Goal: Transaction & Acquisition: Purchase product/service

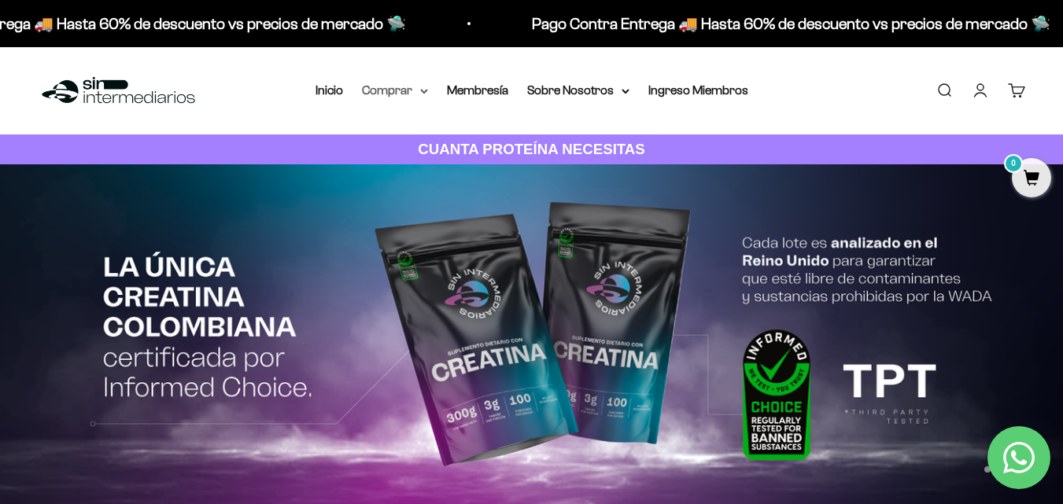
click at [389, 90] on summary "Comprar" at bounding box center [395, 90] width 66 height 20
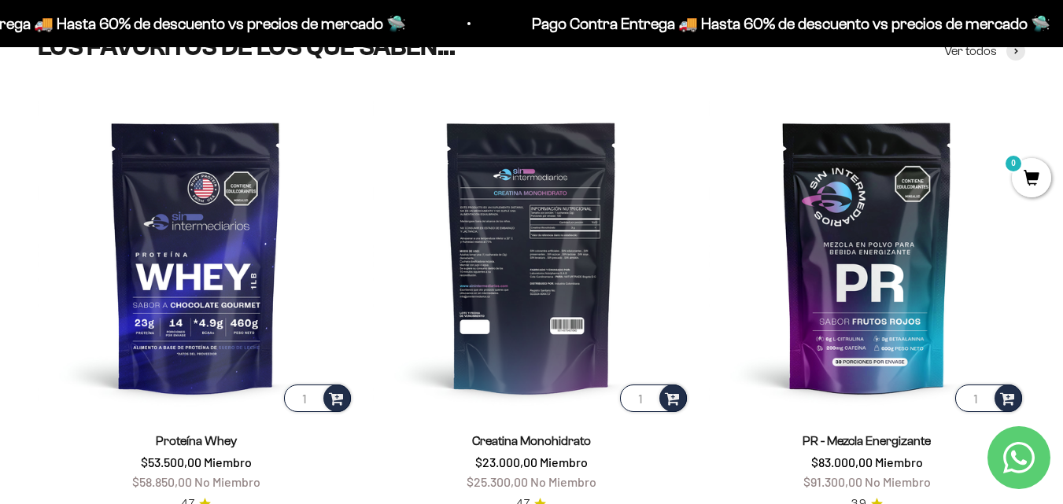
scroll to position [629, 0]
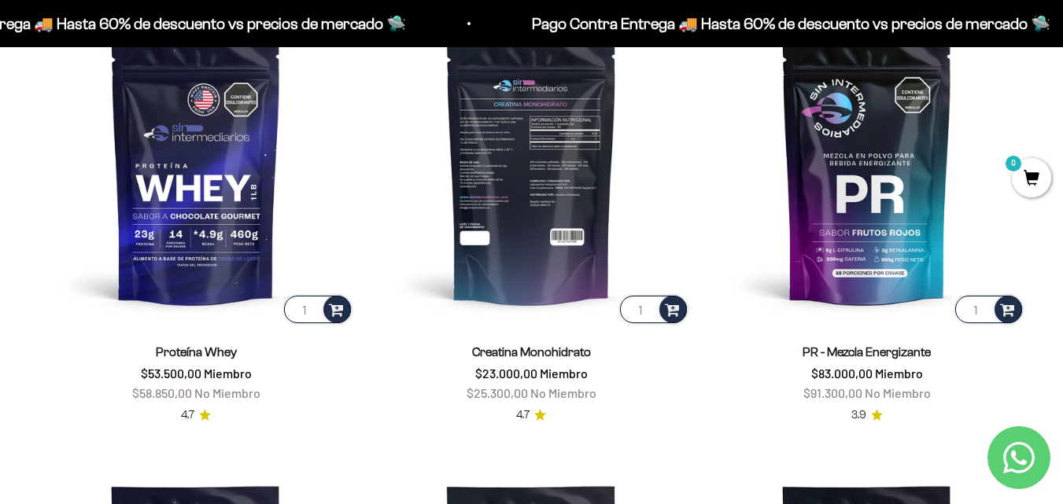
click at [537, 190] on img at bounding box center [531, 167] width 316 height 316
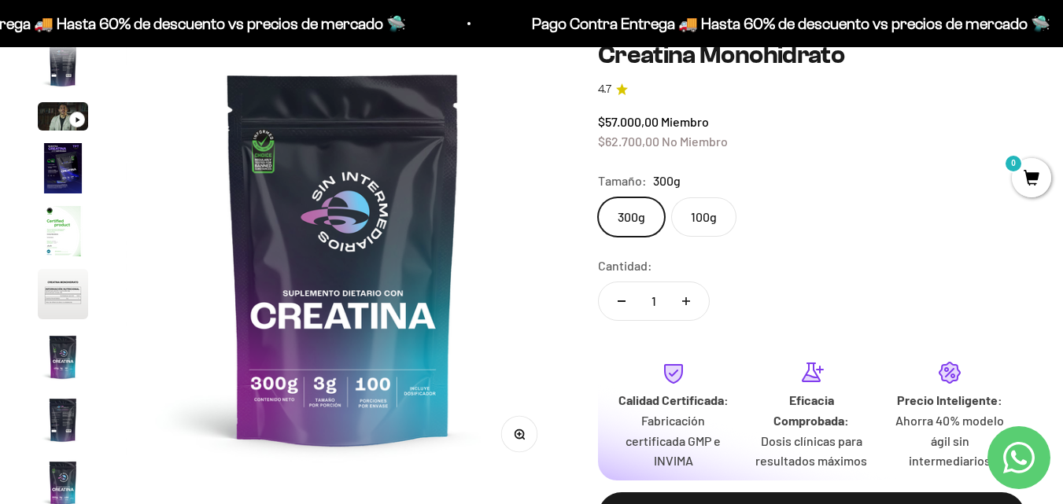
scroll to position [157, 0]
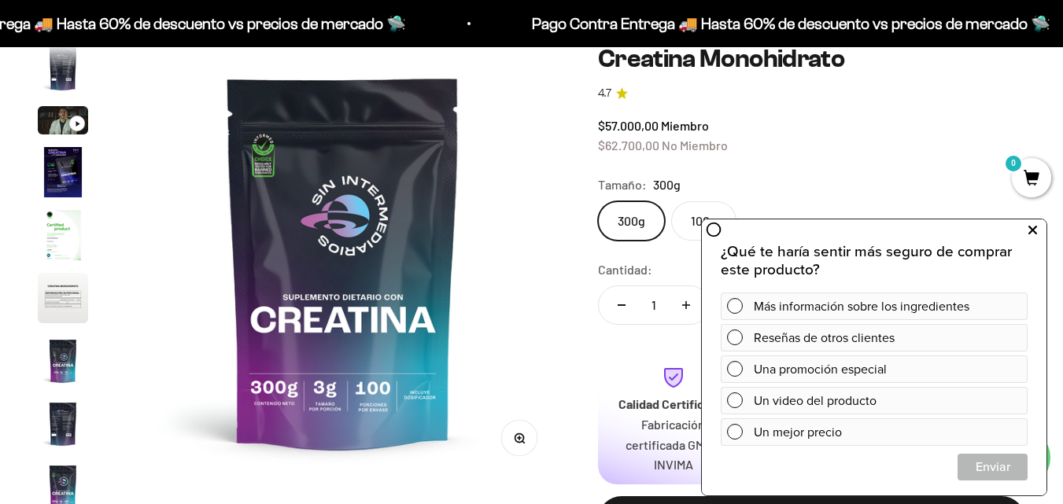
click at [1036, 231] on icon at bounding box center [1032, 230] width 9 height 20
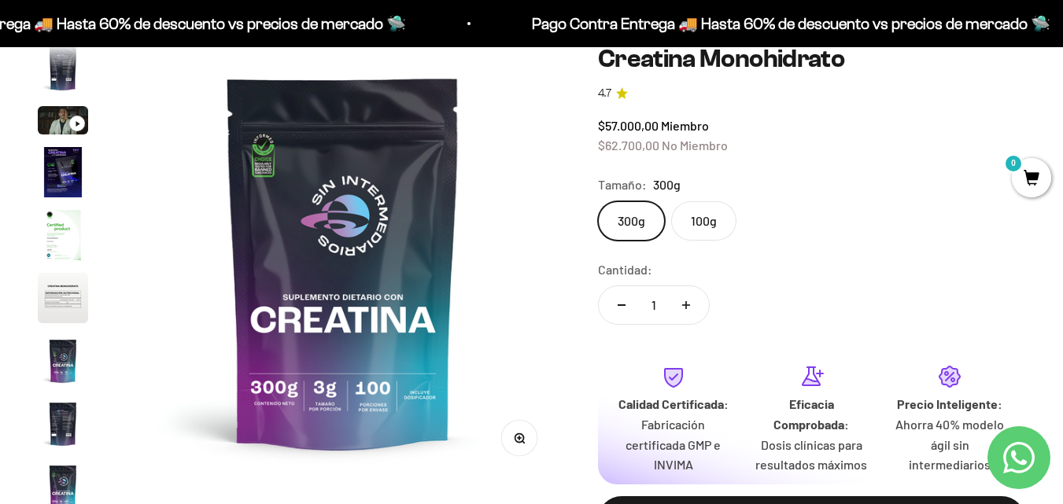
click at [1016, 455] on icon "Contact us on WhatsApp" at bounding box center [1018, 457] width 31 height 31
click at [857, 283] on div "Cantidad: 1" at bounding box center [811, 295] width 427 height 70
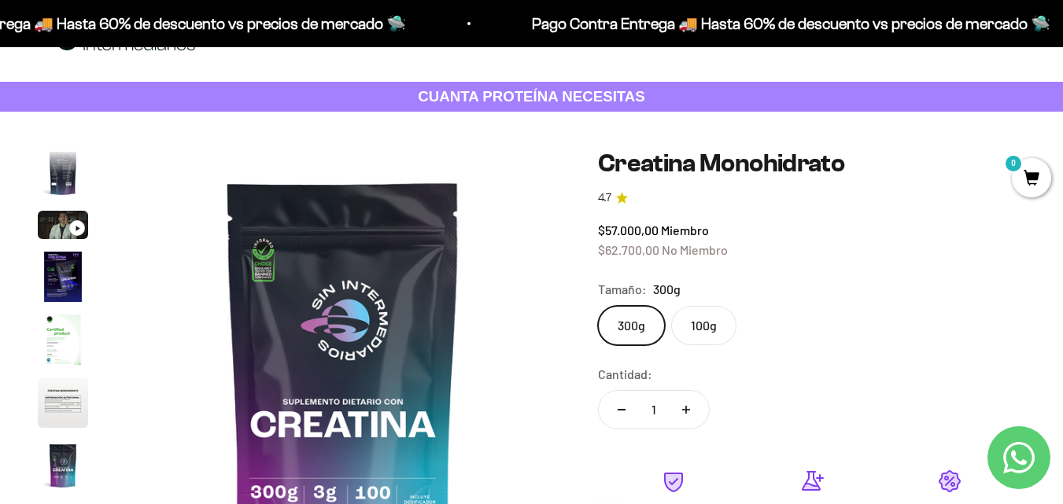
scroll to position [0, 0]
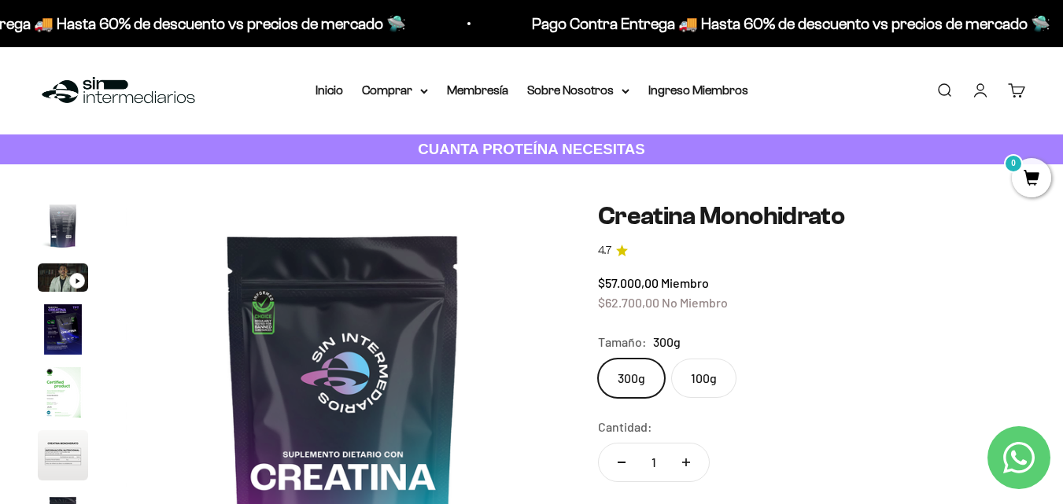
click at [973, 333] on div "Tamaño: 300g" at bounding box center [811, 342] width 427 height 20
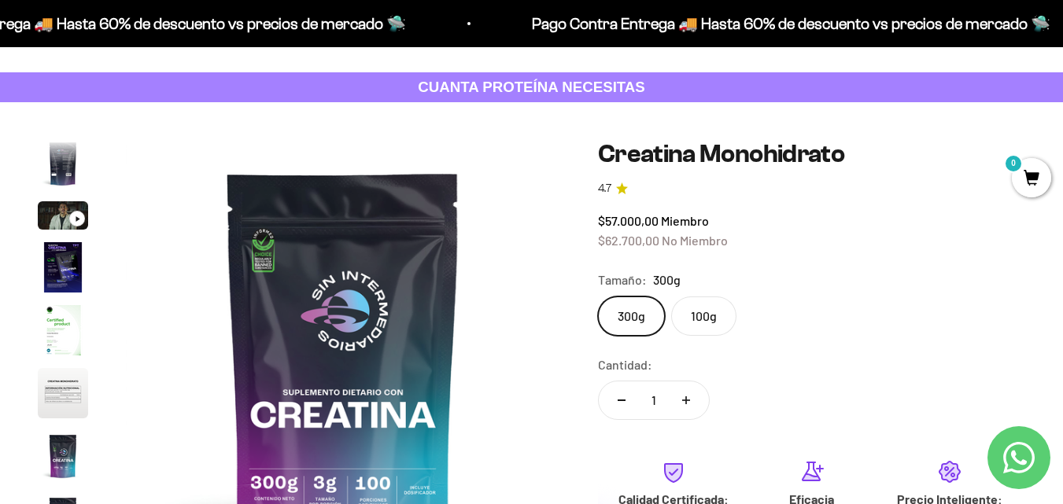
scroll to position [79, 0]
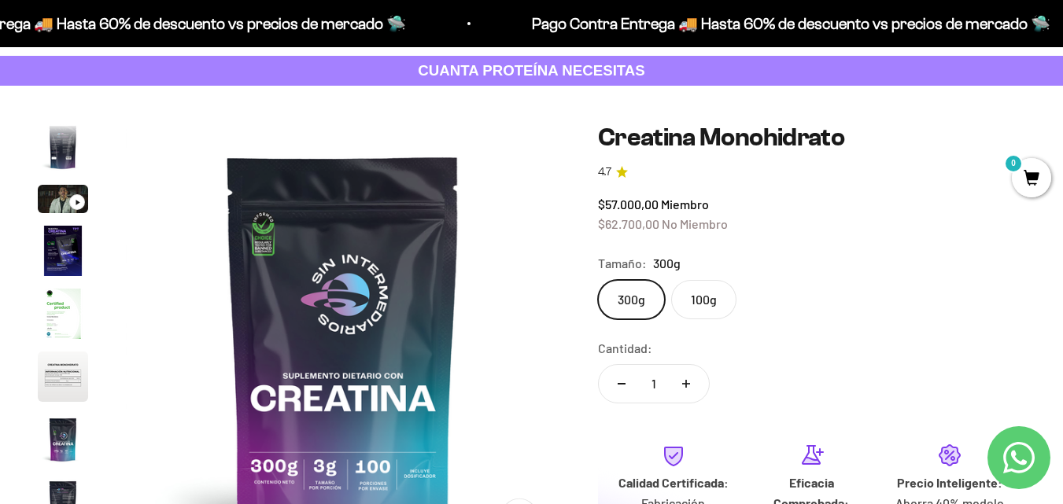
click at [683, 389] on button "Aumentar cantidad" at bounding box center [686, 384] width 46 height 38
click at [608, 383] on button "Reducir cantidad" at bounding box center [622, 384] width 46 height 38
type input "1"
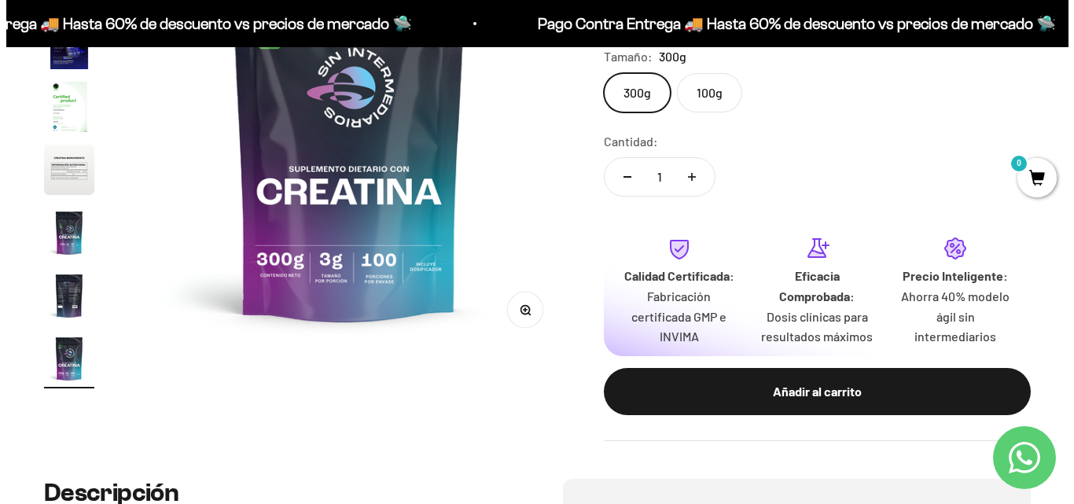
scroll to position [315, 0]
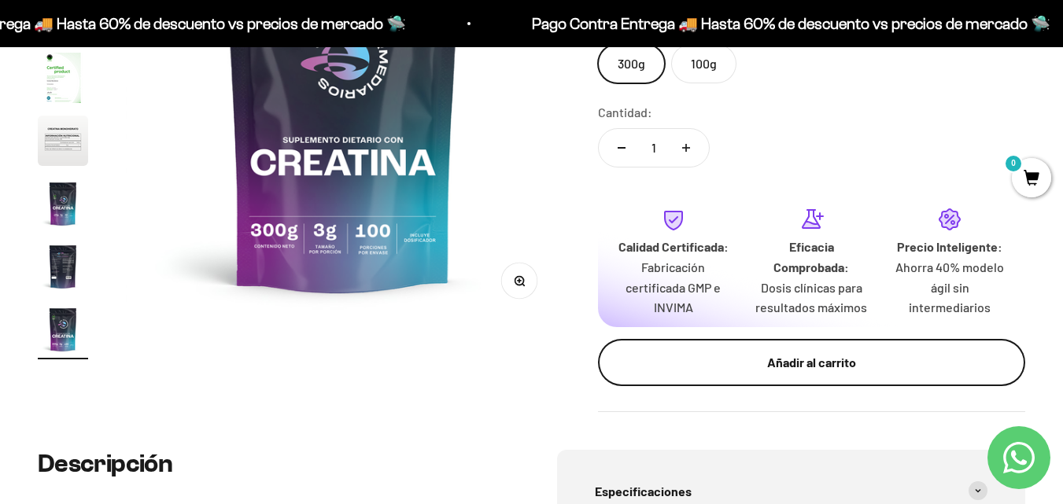
click at [821, 362] on div "Añadir al carrito" at bounding box center [811, 362] width 364 height 20
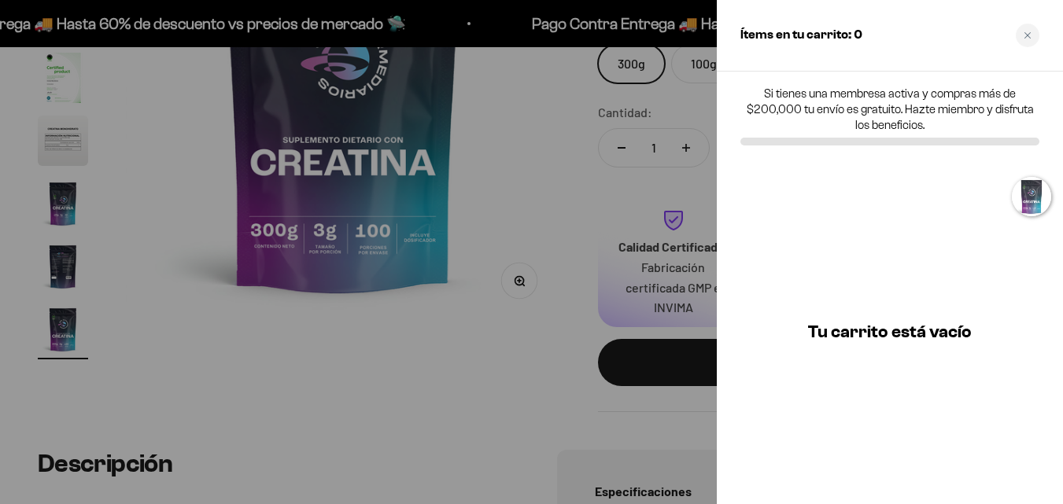
scroll to position [0, 3600]
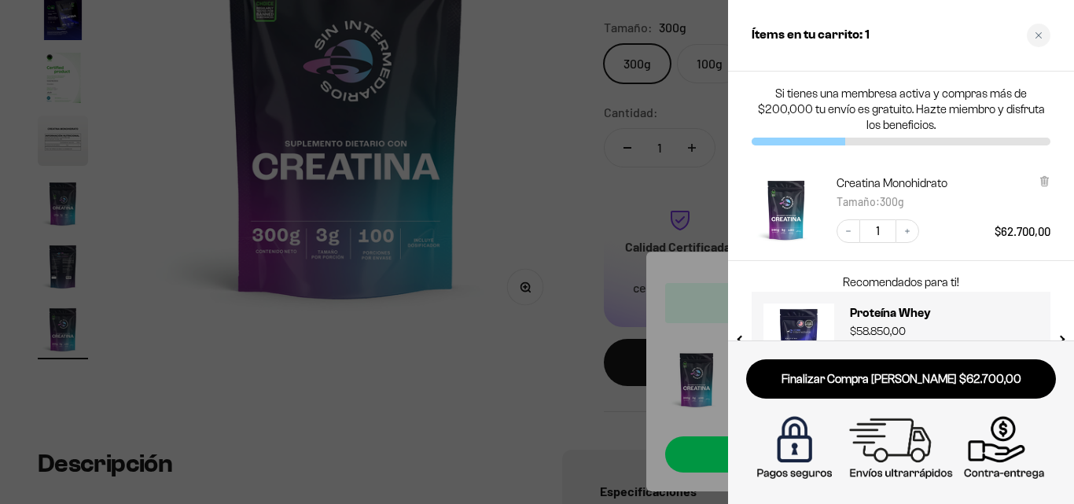
click at [466, 392] on div at bounding box center [537, 252] width 1074 height 504
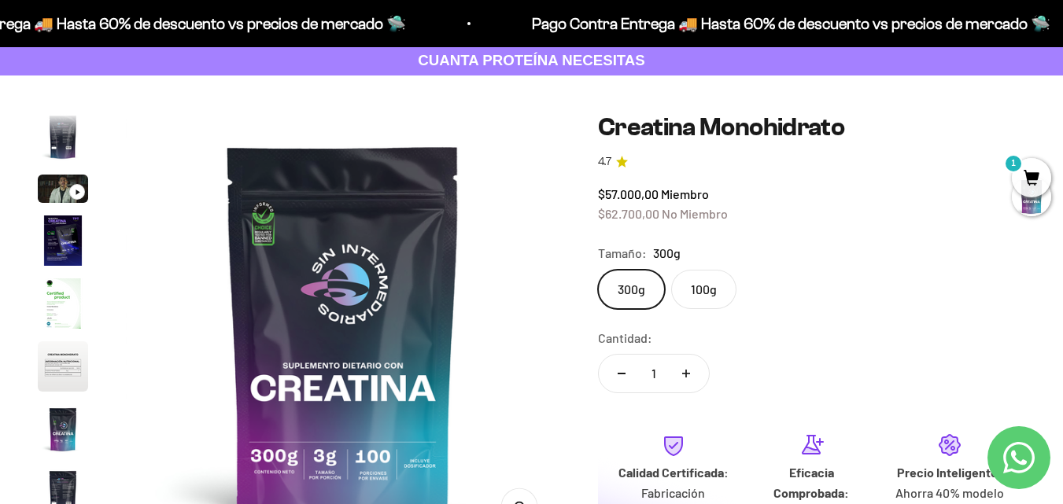
scroll to position [0, 0]
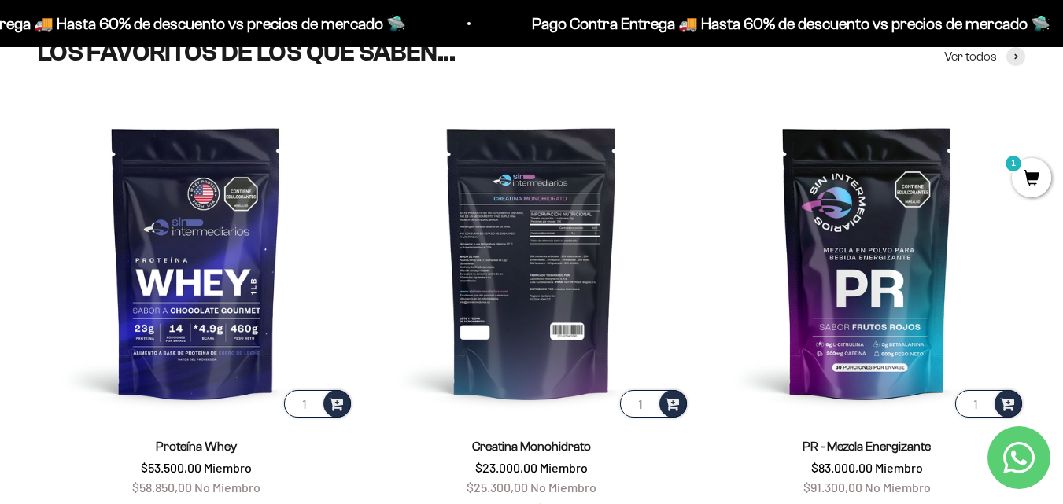
scroll to position [629, 0]
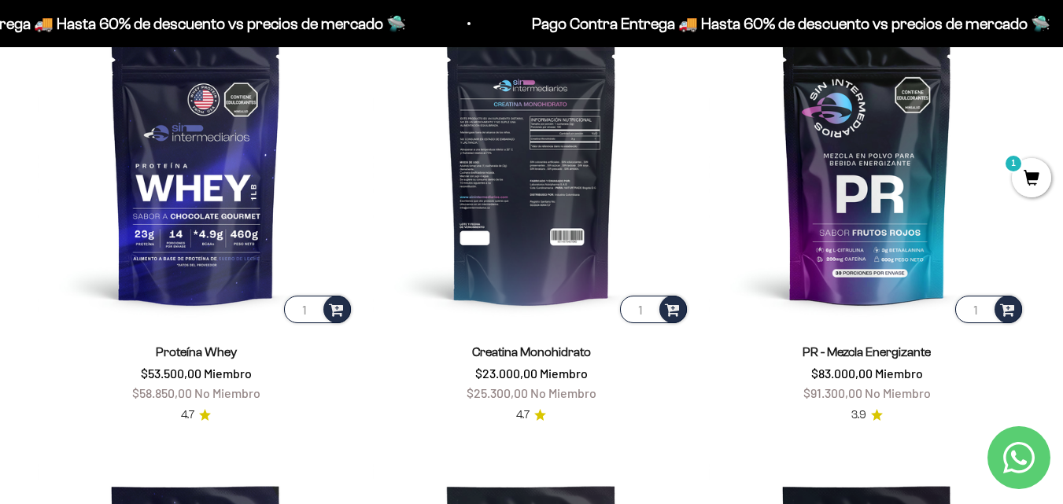
click at [562, 204] on img at bounding box center [531, 167] width 316 height 316
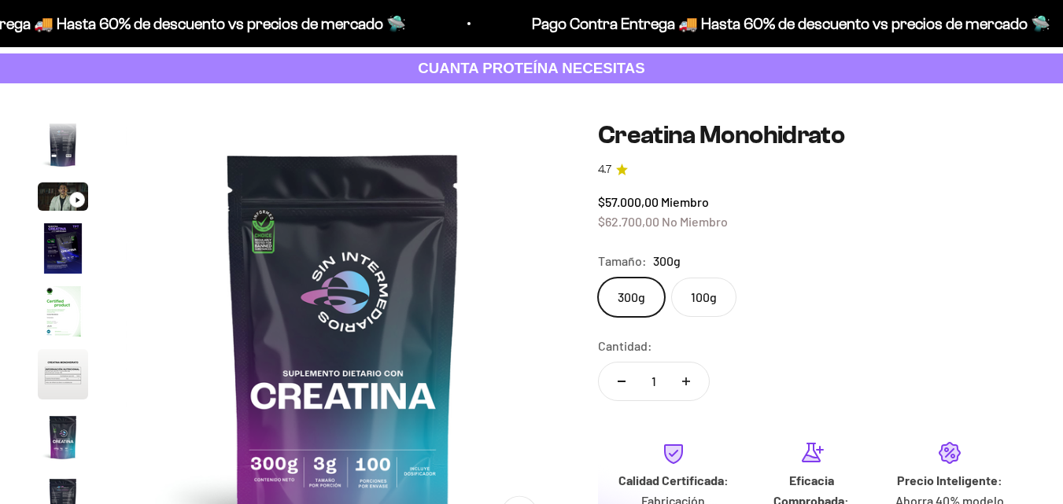
scroll to position [157, 0]
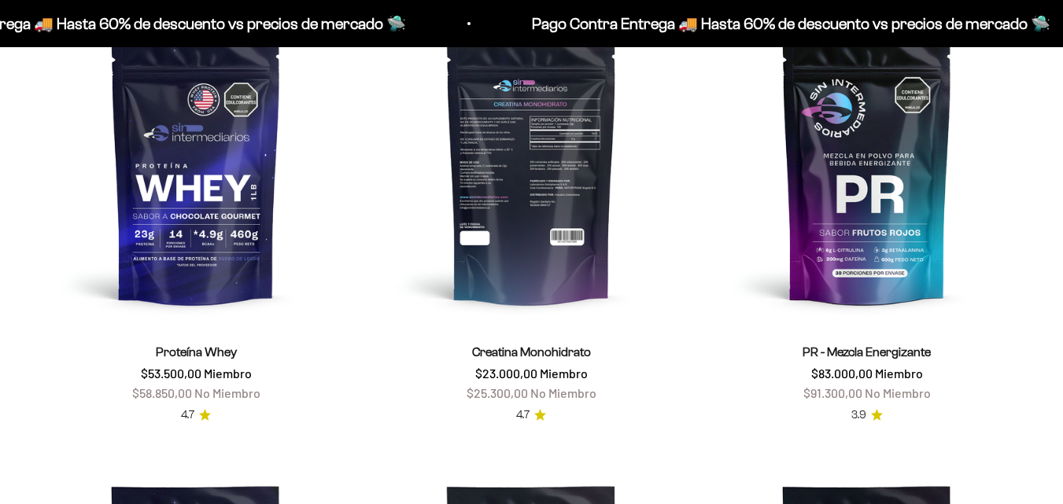
scroll to position [1101, 0]
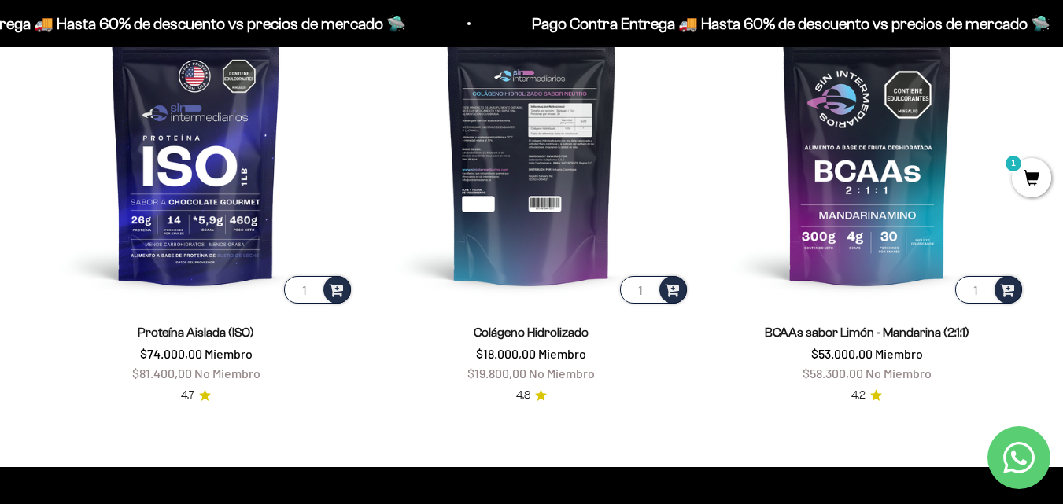
click at [558, 137] on img at bounding box center [531, 148] width 316 height 316
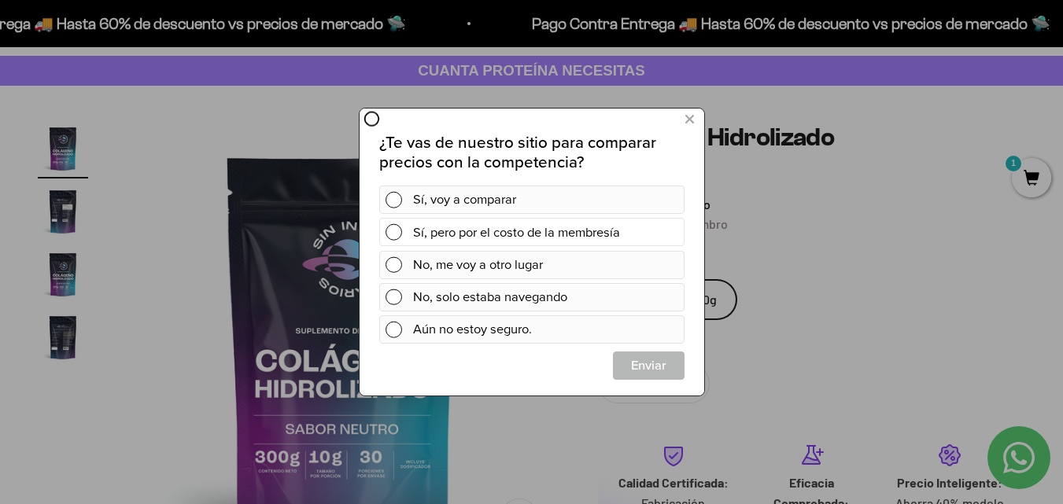
click at [392, 231] on span at bounding box center [393, 232] width 17 height 17
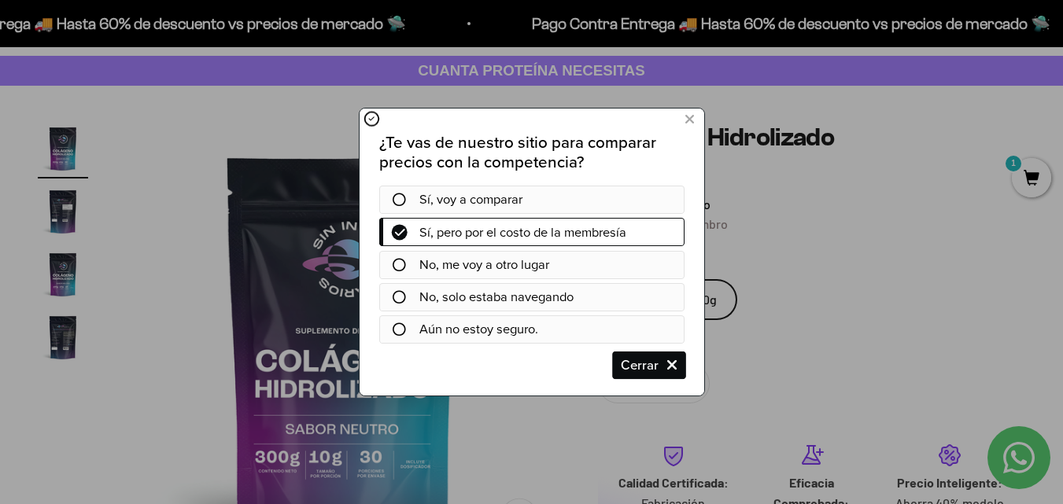
click at [650, 366] on span "Cerrar" at bounding box center [648, 366] width 70 height 28
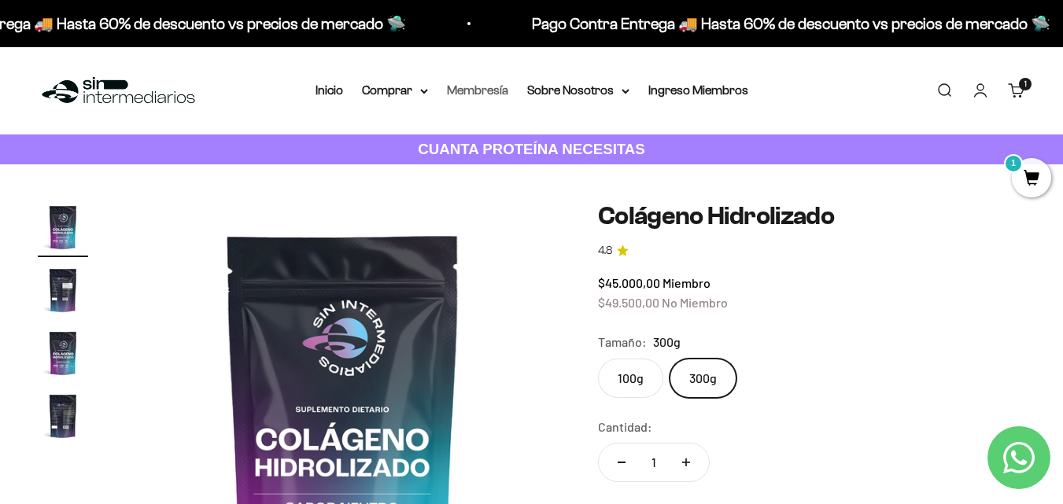
click at [476, 94] on link "Membresía" at bounding box center [477, 89] width 61 height 13
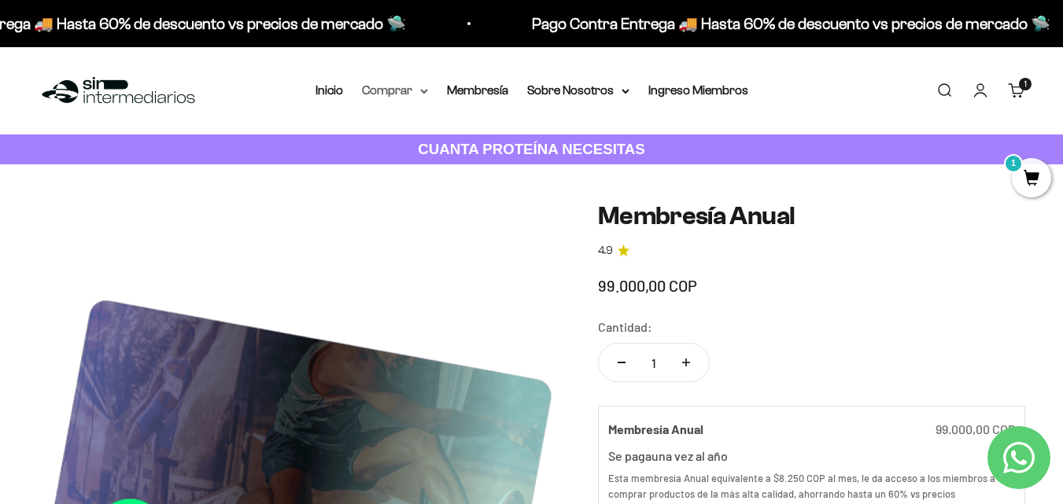
click at [376, 90] on summary "Comprar" at bounding box center [395, 90] width 66 height 20
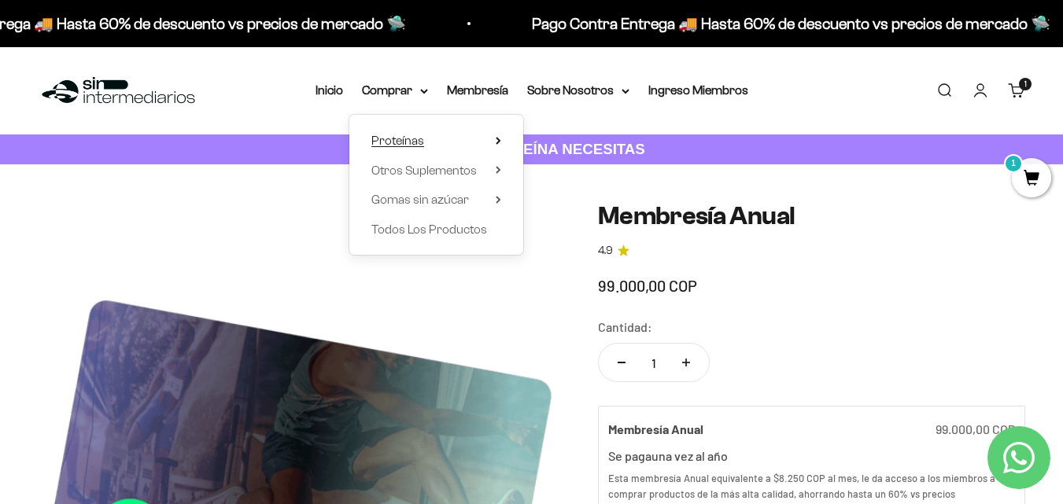
click at [402, 141] on span "Proteínas" at bounding box center [397, 140] width 53 height 13
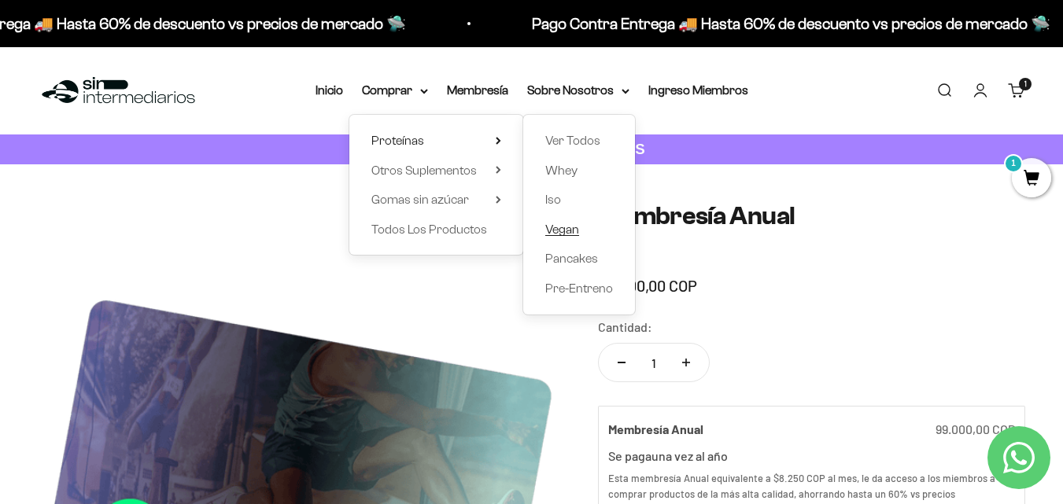
click at [579, 227] on span "Vegan" at bounding box center [562, 229] width 34 height 13
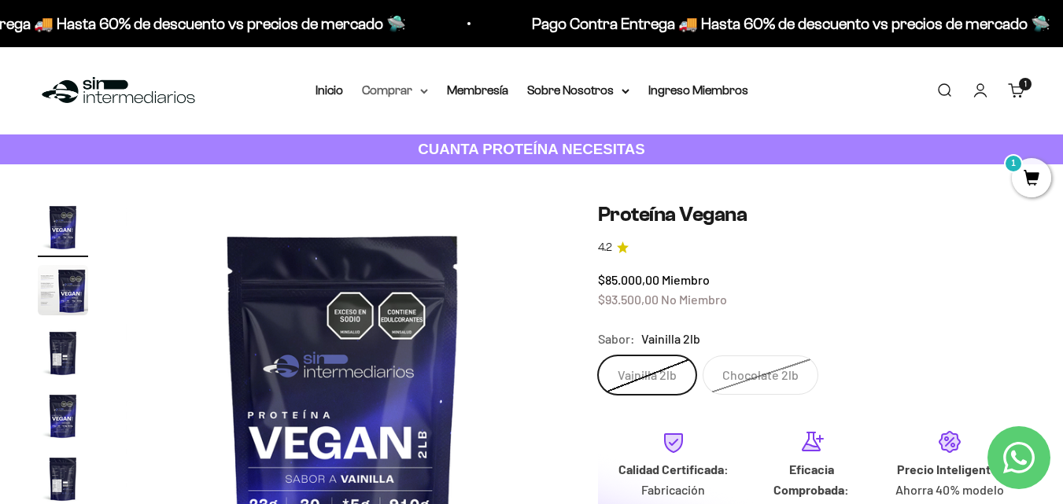
click at [403, 78] on div "Menú Buscar Inicio Comprar Proteínas Ver Todos Whey Iso Vegan Pancakes Pre-Entr…" at bounding box center [531, 90] width 1063 height 87
click at [398, 91] on summary "Comprar" at bounding box center [395, 90] width 66 height 20
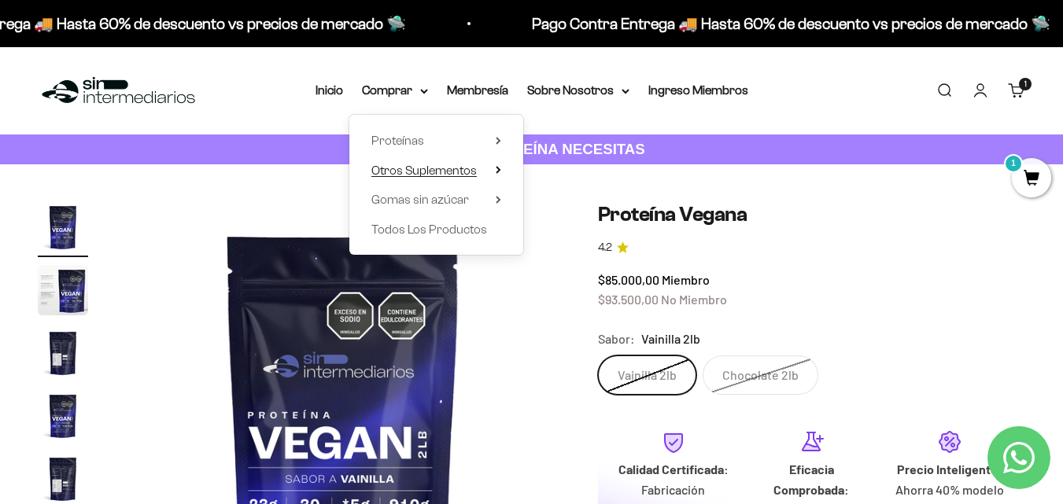
click at [428, 171] on span "Otros Suplementos" at bounding box center [423, 170] width 105 height 13
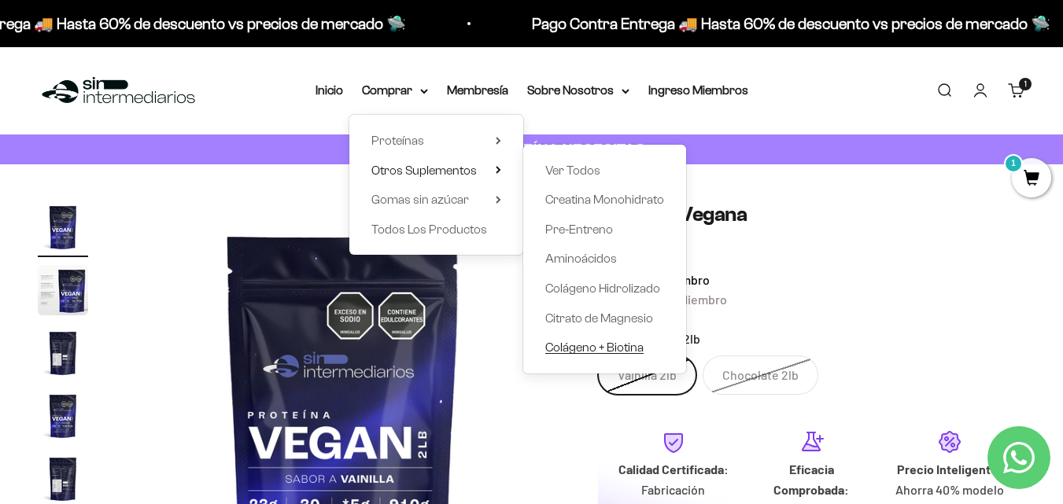
click at [626, 348] on span "Colágeno + Biotina" at bounding box center [594, 347] width 98 height 13
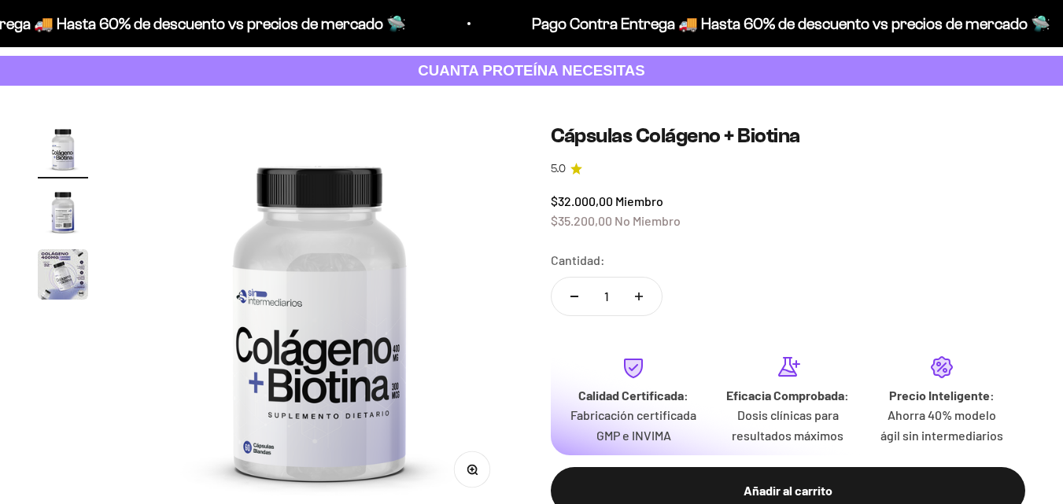
scroll to position [79, 0]
click at [53, 196] on img "Ir al artículo 2" at bounding box center [63, 211] width 50 height 50
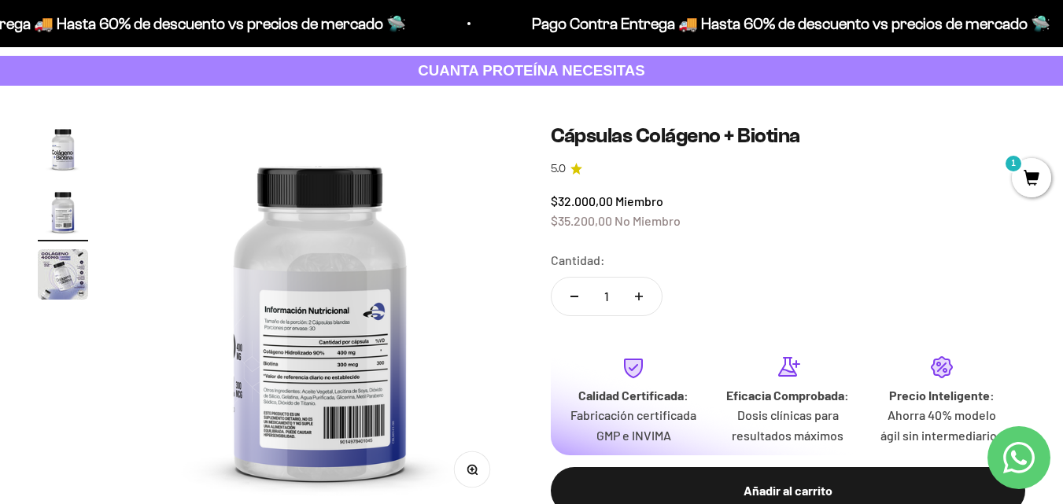
scroll to position [0, 396]
click at [72, 271] on img "Ir al artículo 3" at bounding box center [63, 274] width 50 height 50
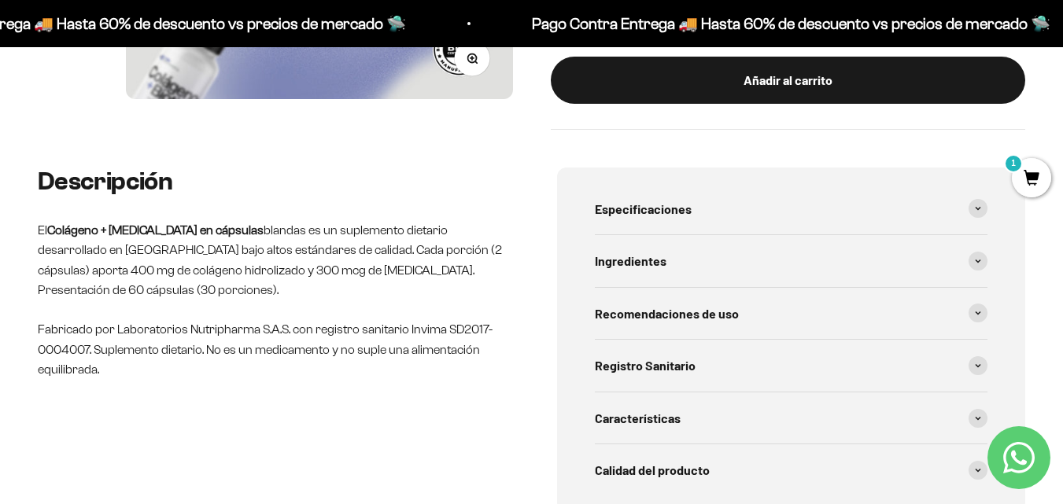
scroll to position [472, 0]
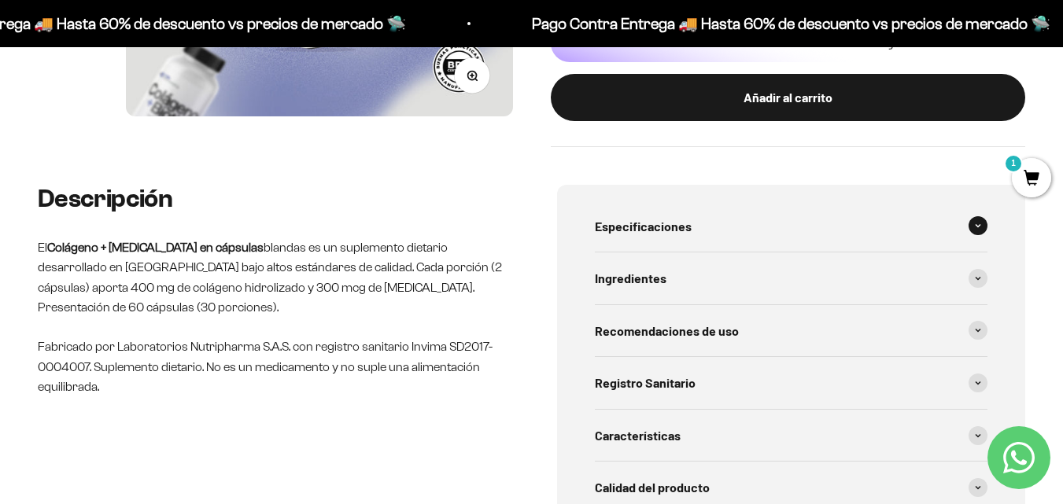
click at [886, 217] on div "Especificaciones" at bounding box center [791, 227] width 393 height 52
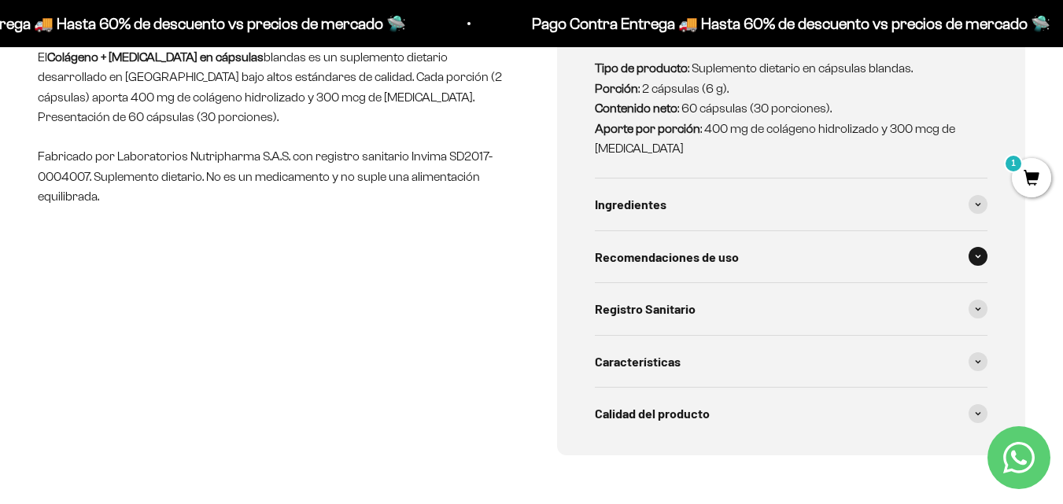
scroll to position [708, 0]
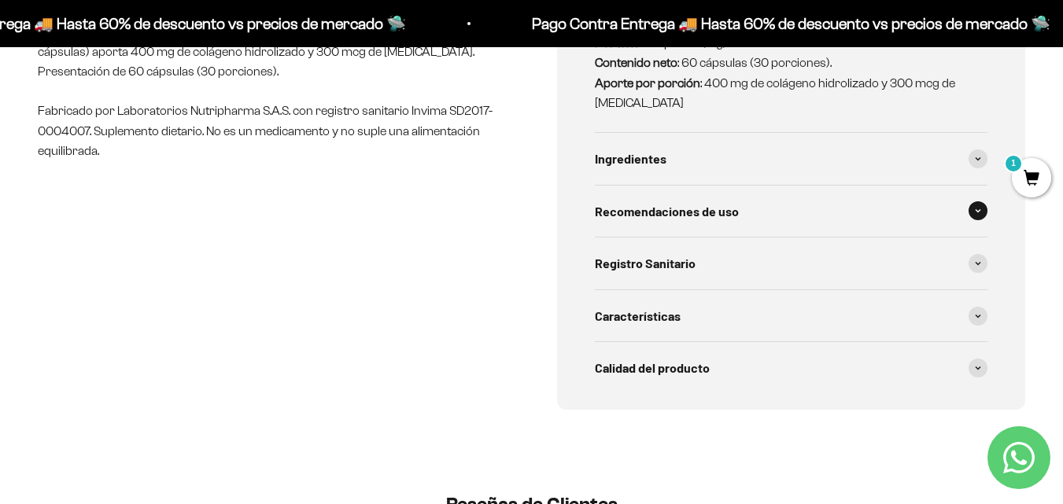
click at [739, 213] on div "Recomendaciones de uso" at bounding box center [791, 212] width 393 height 52
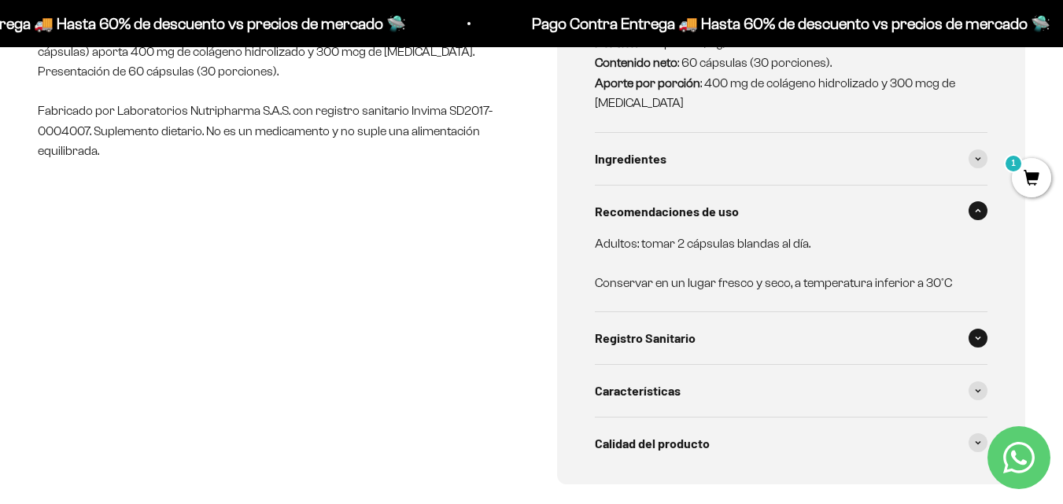
click at [660, 340] on span "Registro Sanitario" at bounding box center [645, 338] width 101 height 20
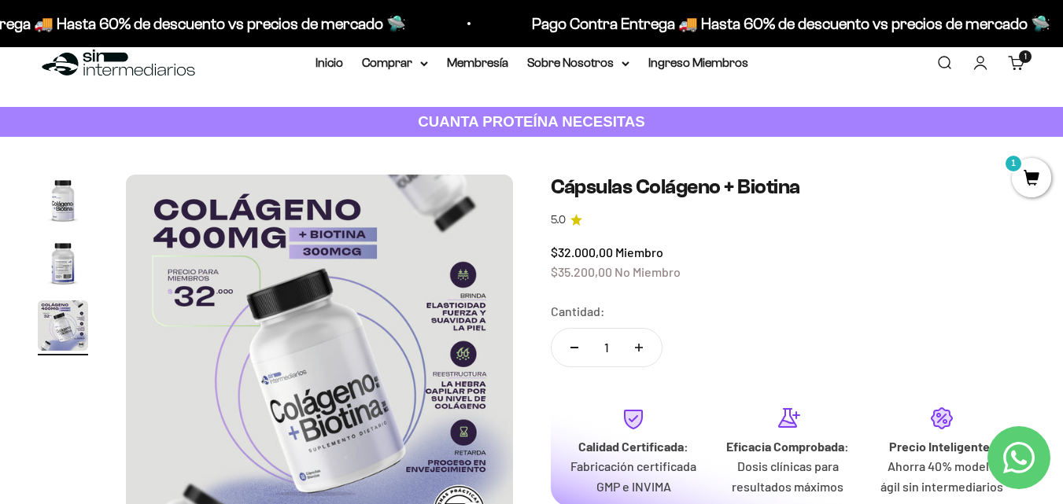
scroll to position [0, 0]
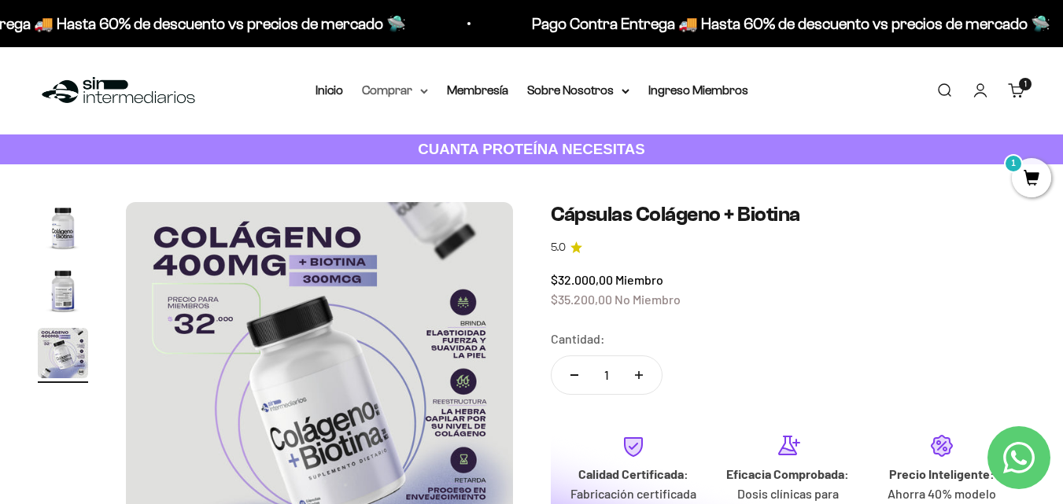
click at [411, 94] on summary "Comprar" at bounding box center [395, 90] width 66 height 20
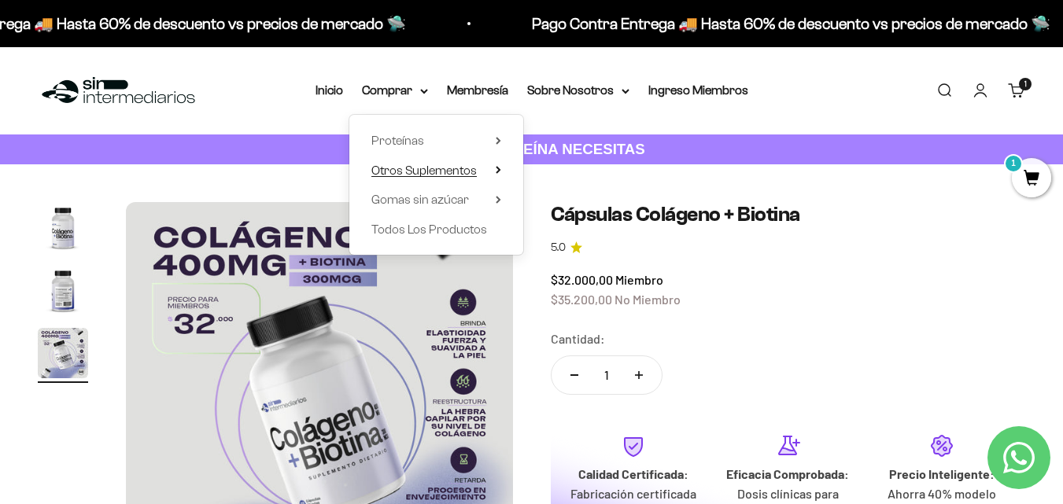
click at [429, 166] on span "Otros Suplementos" at bounding box center [423, 170] width 105 height 13
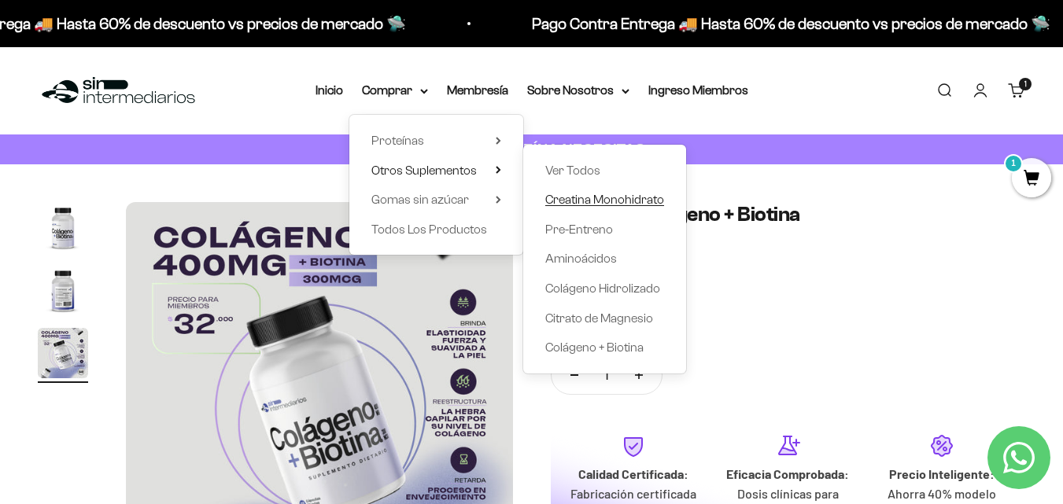
click at [602, 204] on span "Creatina Monohidrato" at bounding box center [604, 199] width 119 height 13
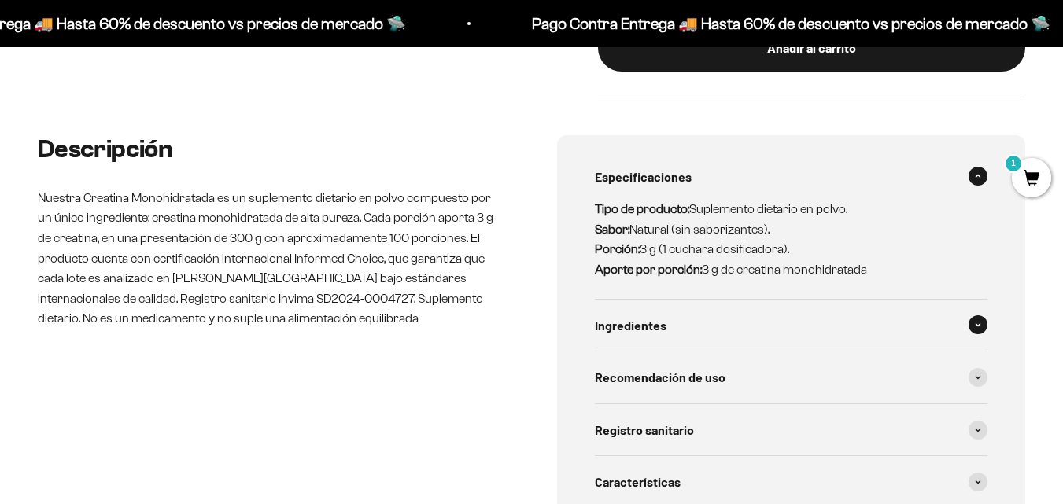
scroll to position [0, 3548]
click at [656, 330] on span "Ingredientes" at bounding box center [631, 325] width 72 height 20
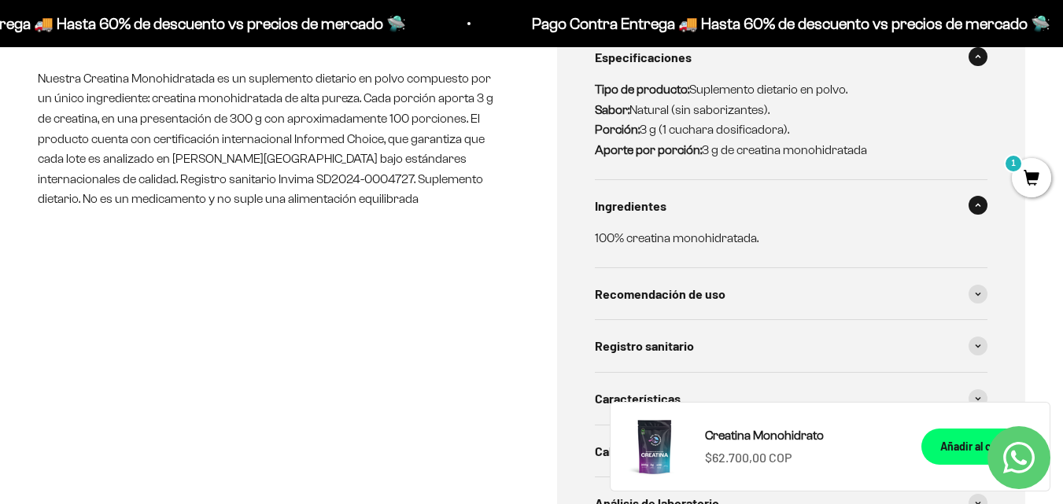
scroll to position [786, 0]
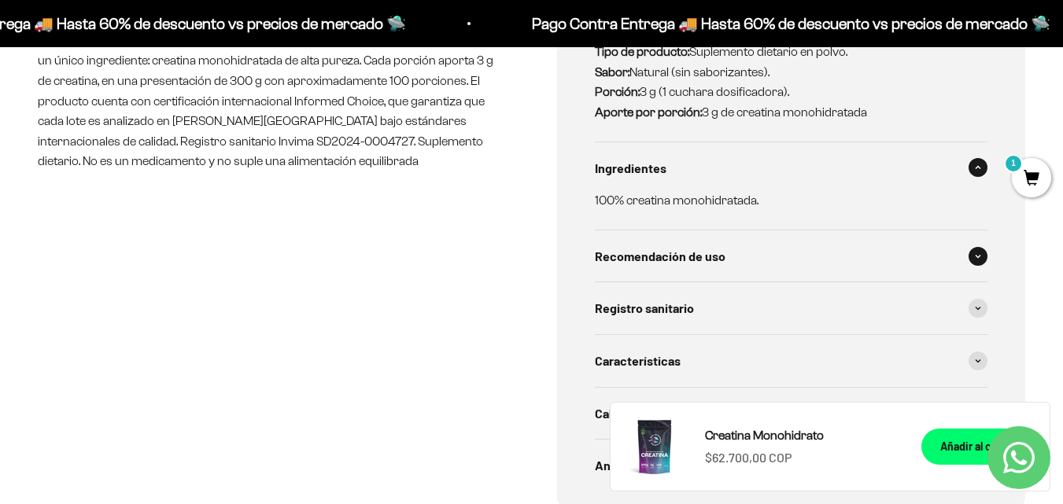
click at [710, 269] on div "Recomendación de uso" at bounding box center [791, 256] width 393 height 52
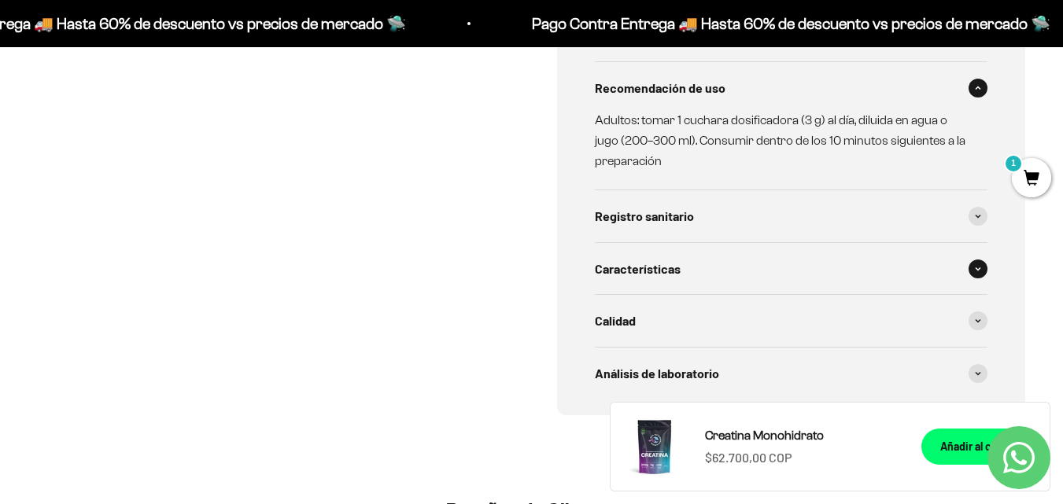
scroll to position [1022, 0]
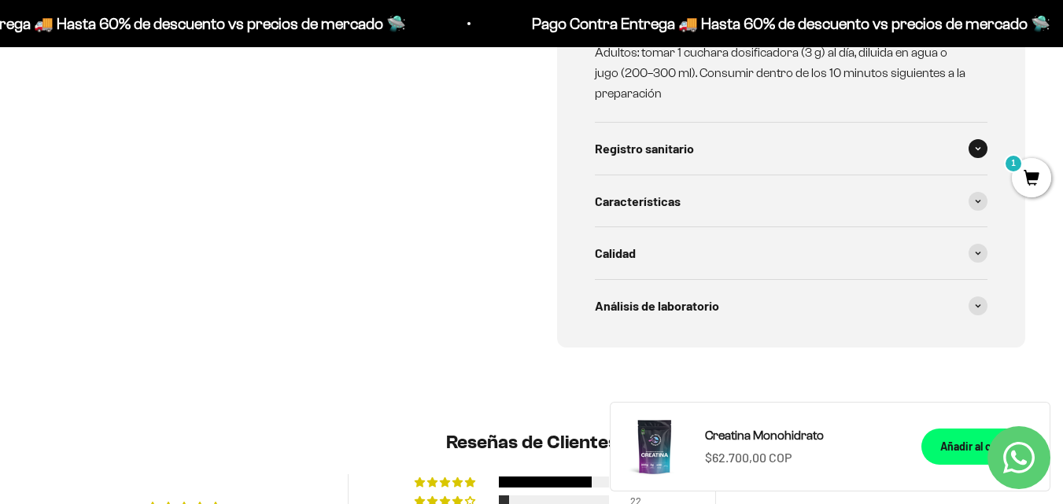
click at [694, 152] on span "Registro sanitario" at bounding box center [644, 148] width 99 height 20
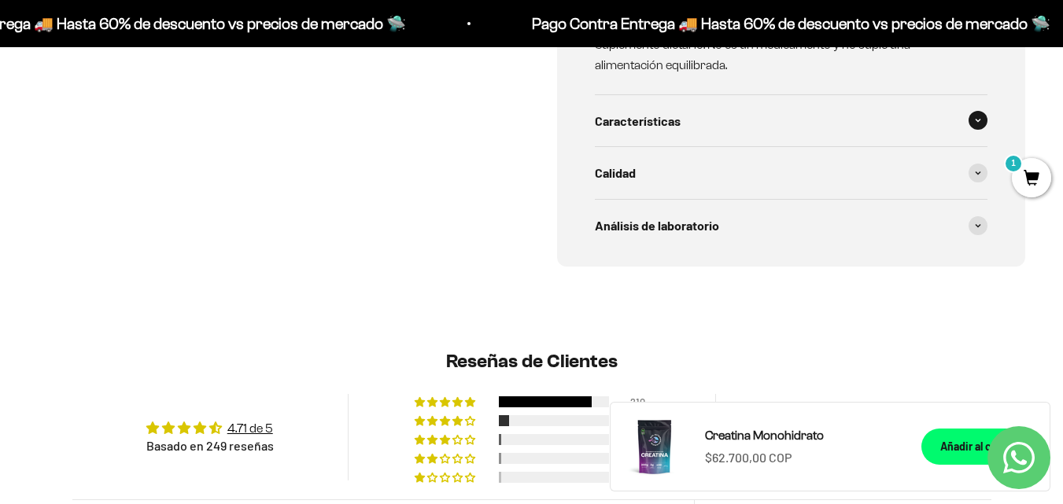
scroll to position [1180, 0]
click at [721, 103] on div "Características" at bounding box center [791, 120] width 393 height 52
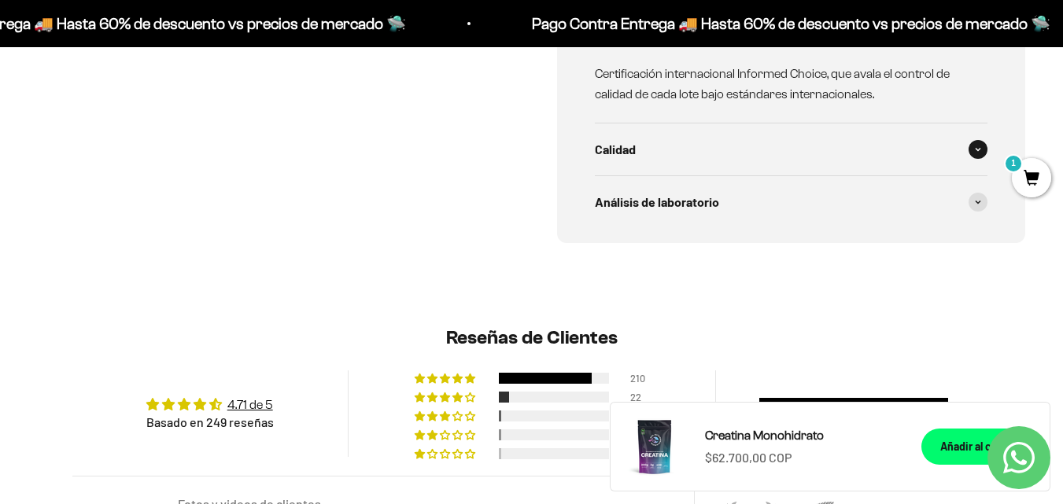
scroll to position [1416, 0]
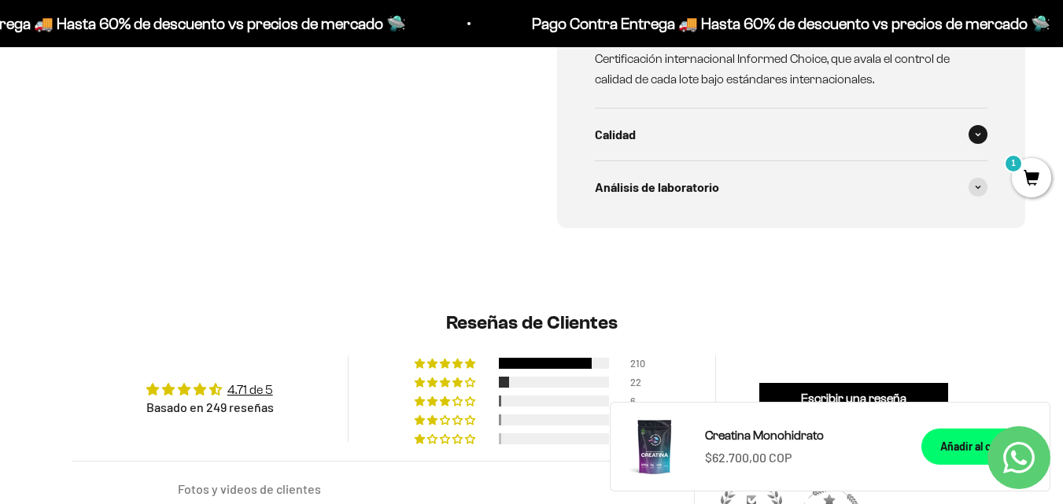
click at [669, 123] on div "Calidad" at bounding box center [791, 135] width 393 height 52
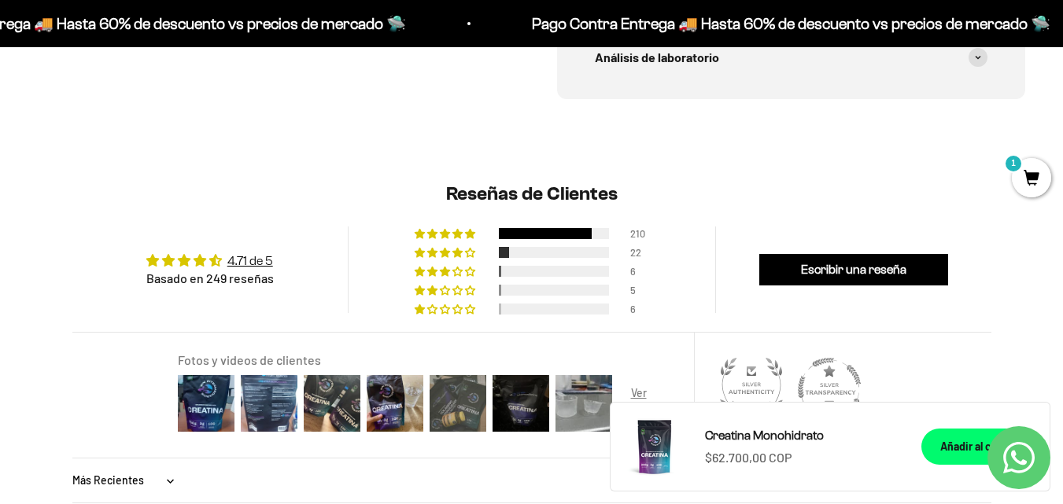
scroll to position [1888, 0]
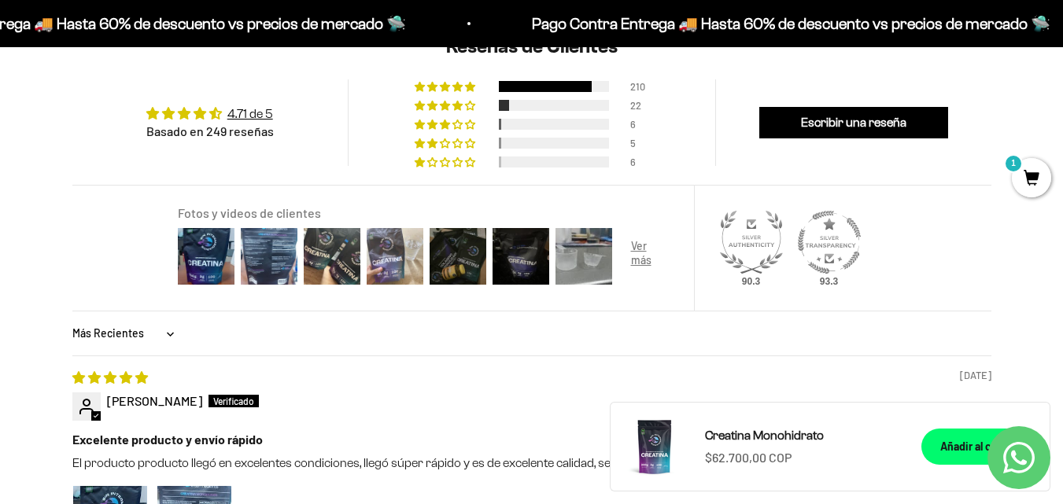
click at [378, 241] on img at bounding box center [394, 256] width 63 height 63
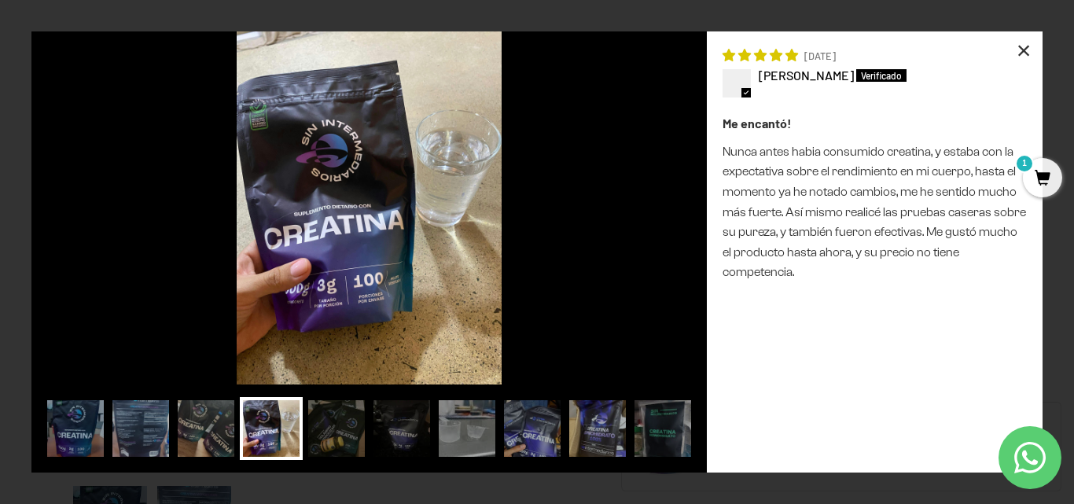
click at [1027, 50] on div "×" at bounding box center [1024, 50] width 38 height 38
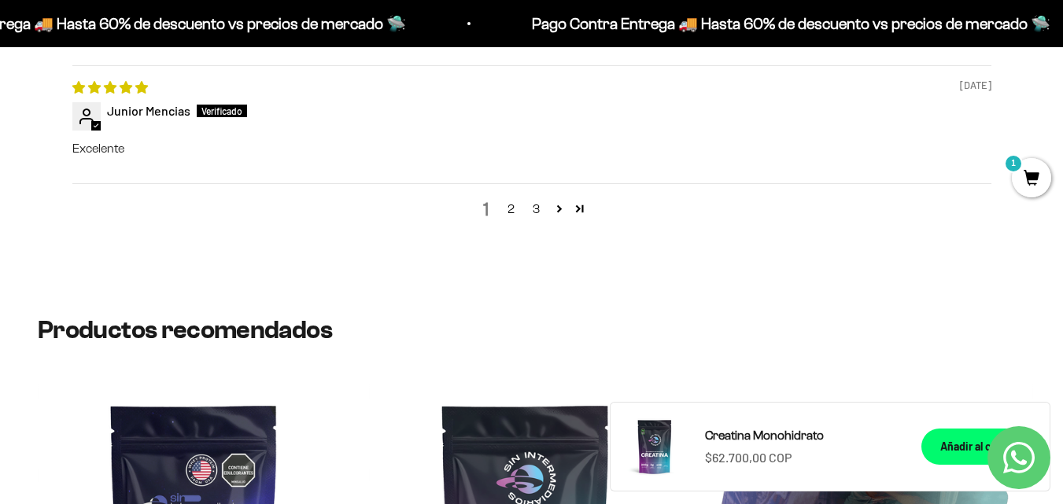
scroll to position [2831, 0]
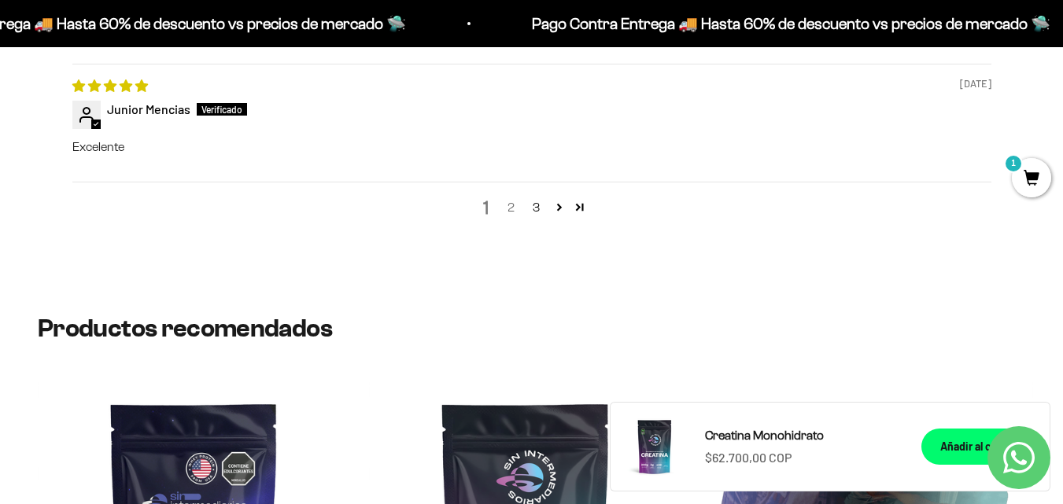
click at [509, 198] on link "2" at bounding box center [511, 207] width 25 height 19
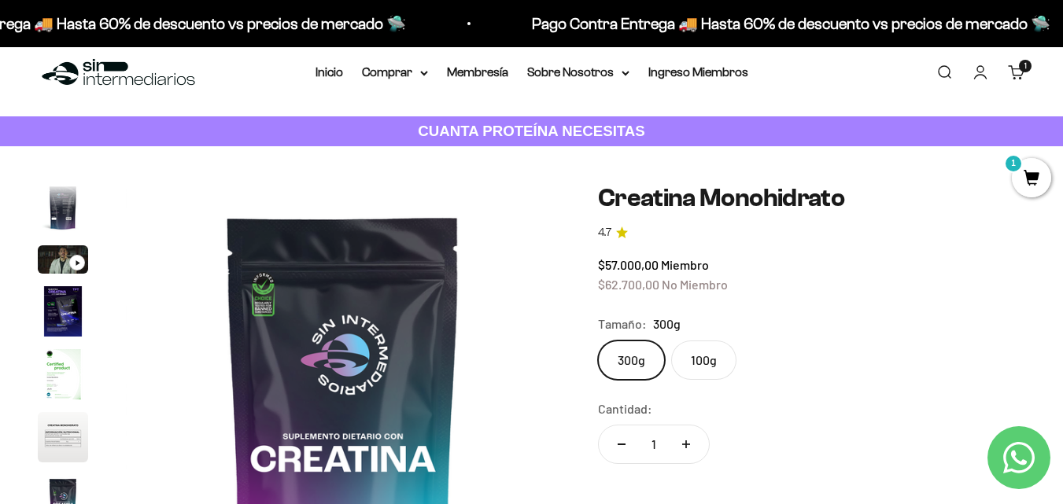
scroll to position [0, 0]
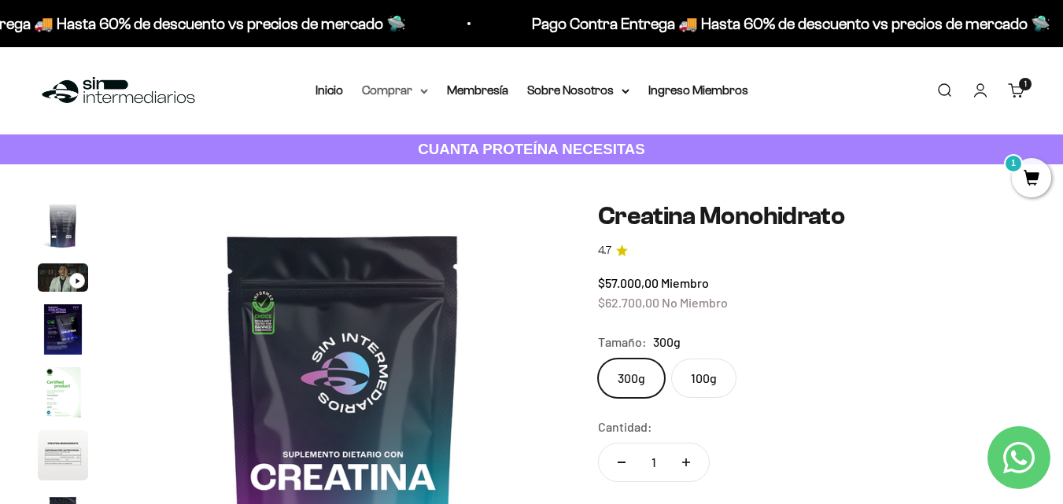
click at [398, 89] on summary "Comprar" at bounding box center [395, 90] width 66 height 20
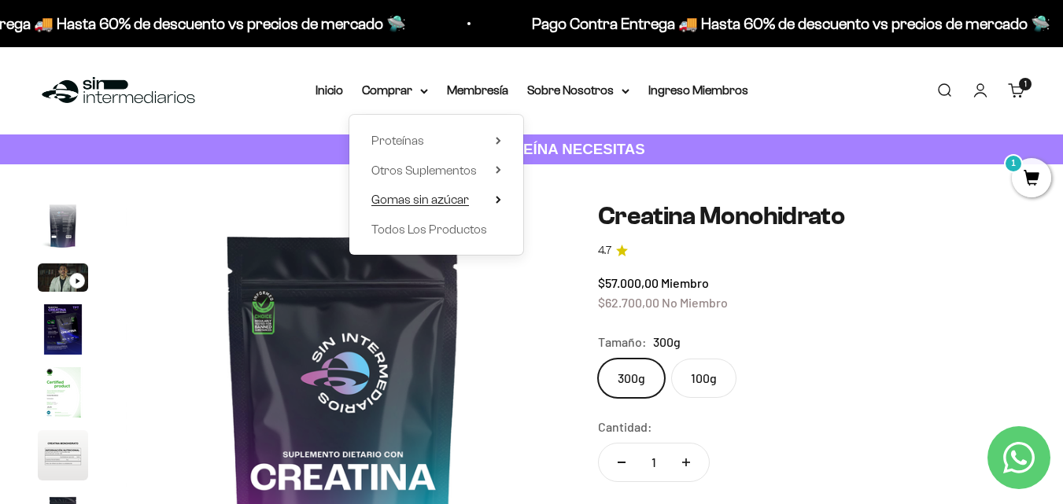
click at [460, 197] on span "Gomas sin azúcar" at bounding box center [420, 199] width 98 height 13
click at [465, 220] on span "Todos Los Productos" at bounding box center [429, 229] width 116 height 20
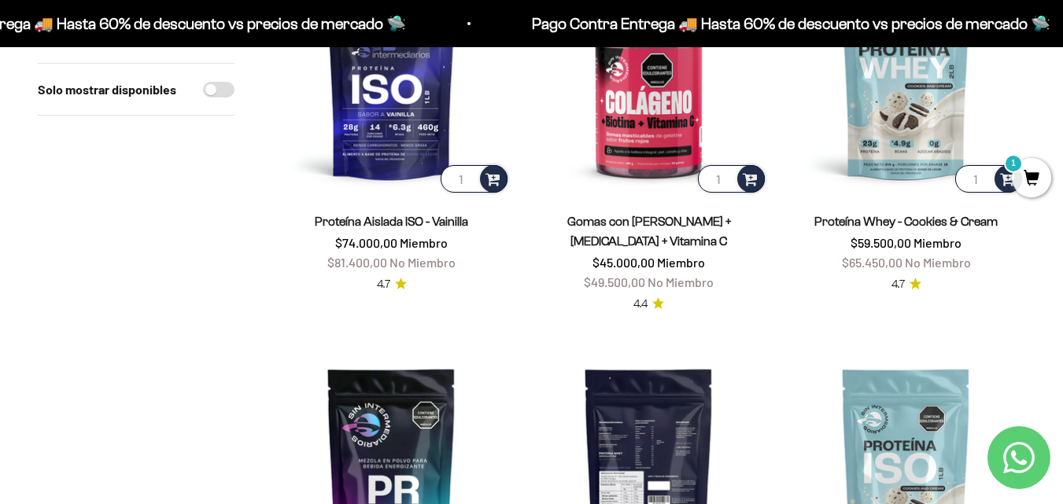
scroll to position [1258, 0]
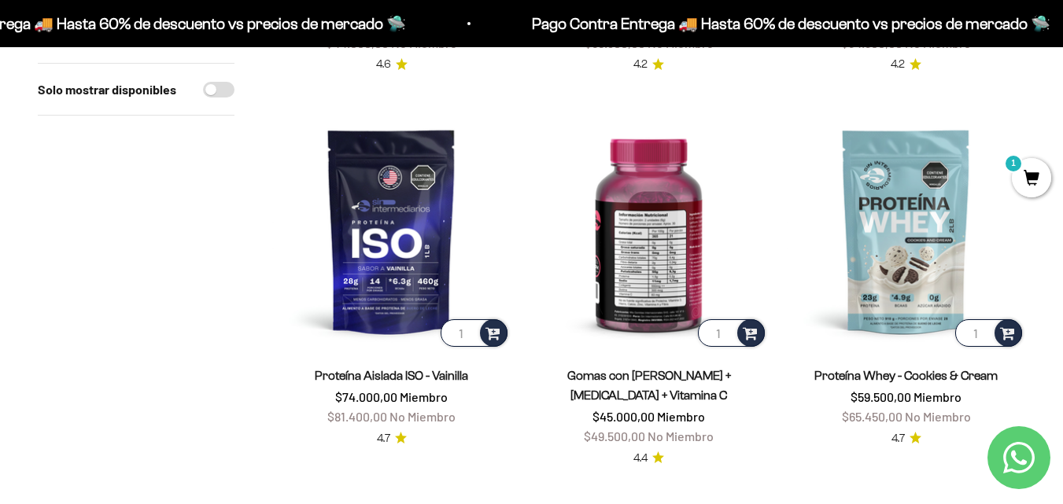
click at [665, 282] on img at bounding box center [648, 231] width 238 height 238
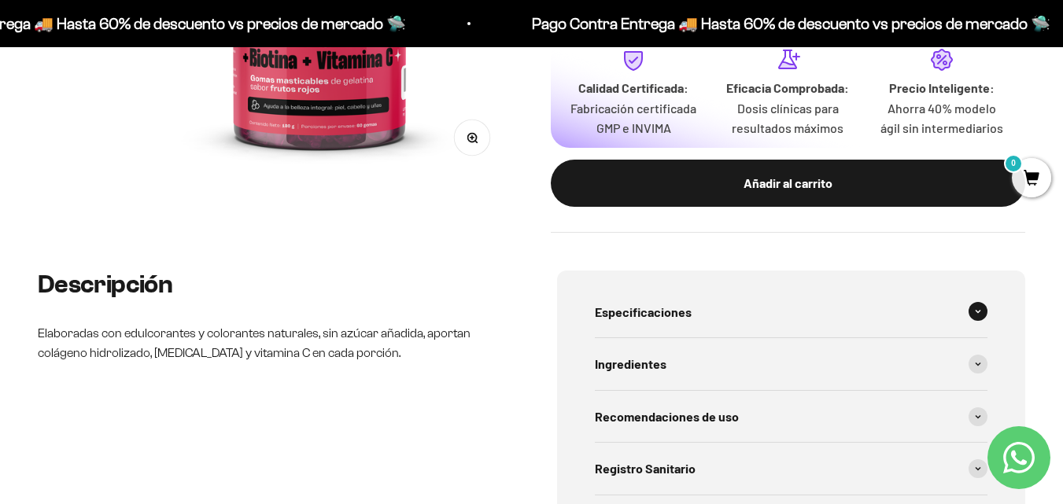
scroll to position [551, 0]
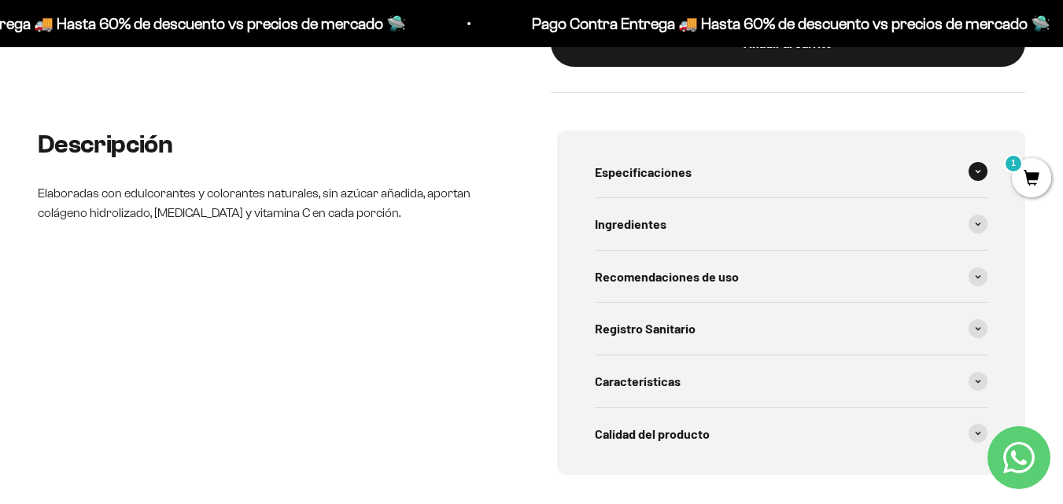
click at [694, 157] on div "Especificaciones" at bounding box center [791, 172] width 393 height 52
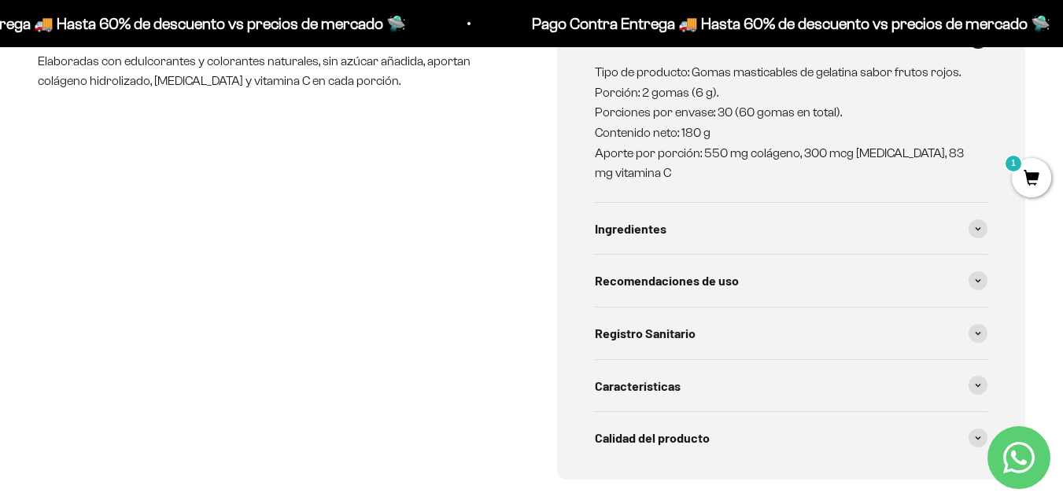
scroll to position [708, 0]
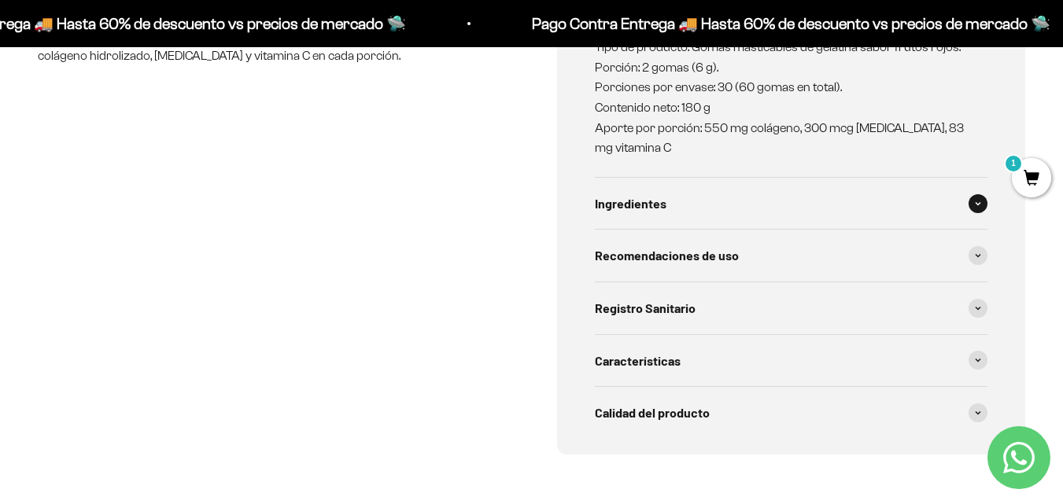
click at [681, 182] on div "Ingredientes" at bounding box center [791, 204] width 393 height 52
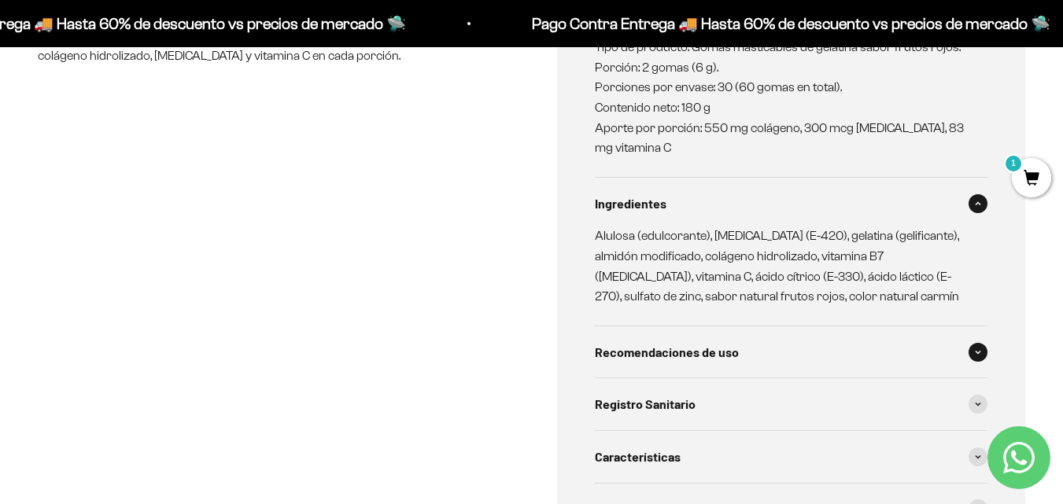
click at [661, 342] on span "Recomendaciones de uso" at bounding box center [667, 352] width 144 height 20
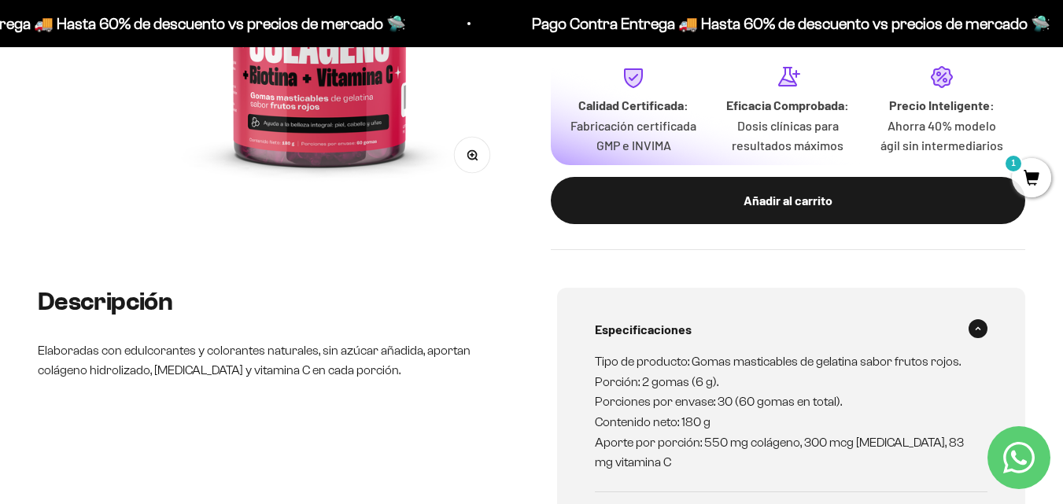
scroll to position [0, 0]
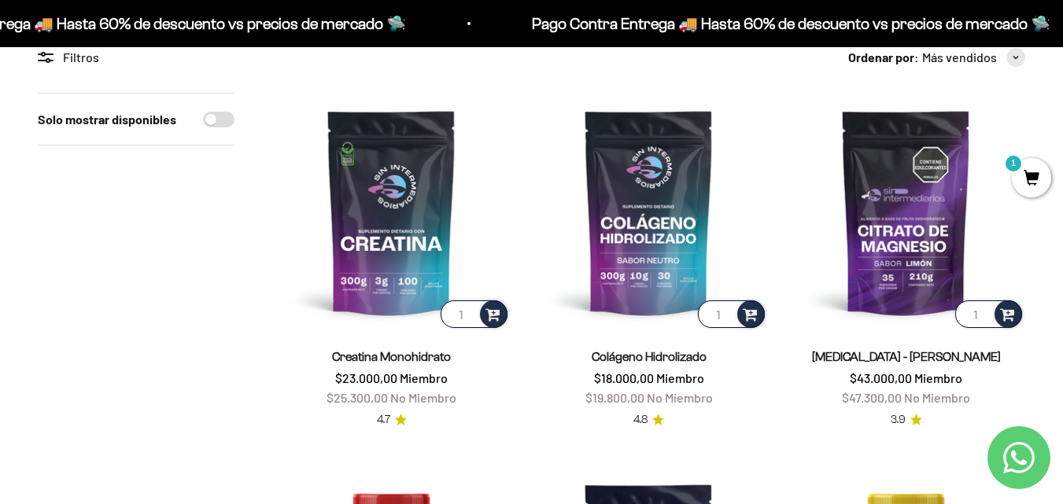
scroll to position [79, 0]
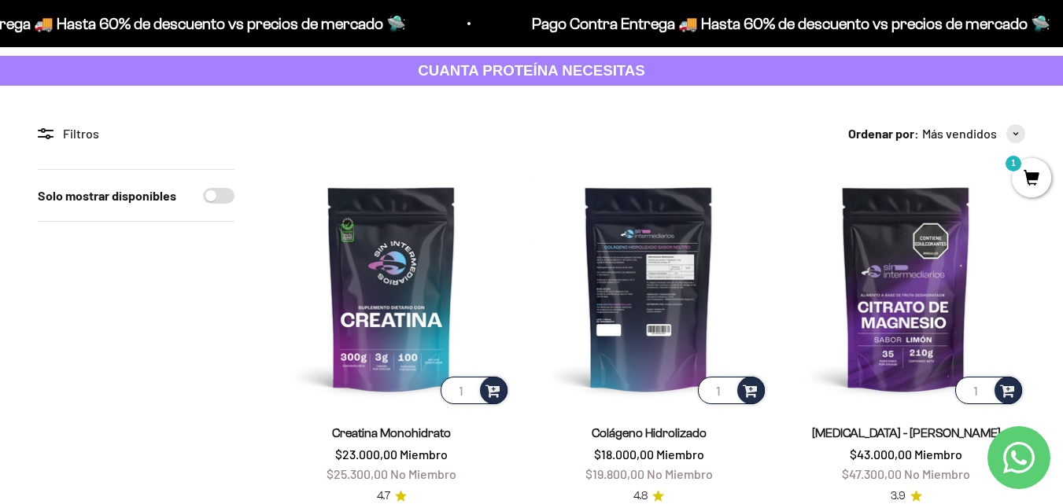
click at [634, 321] on img at bounding box center [648, 288] width 238 height 238
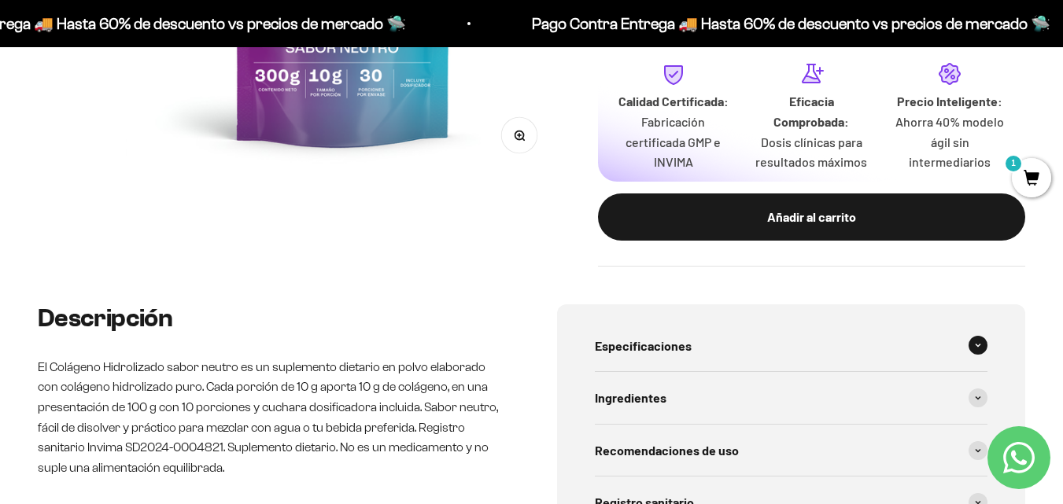
scroll to position [551, 0]
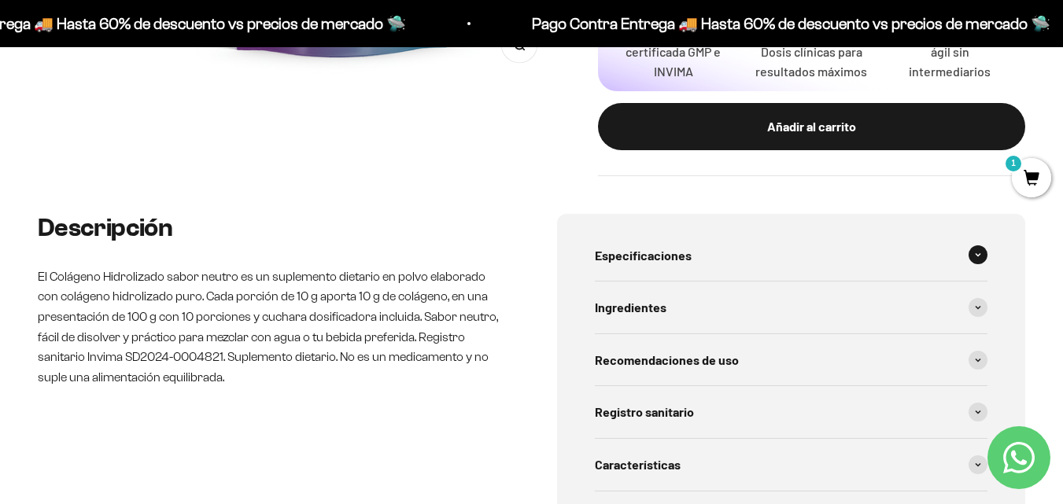
drag, startPoint x: 788, startPoint y: 235, endPoint x: 784, endPoint y: 243, distance: 8.8
click at [785, 241] on div "Especificaciones" at bounding box center [791, 256] width 393 height 52
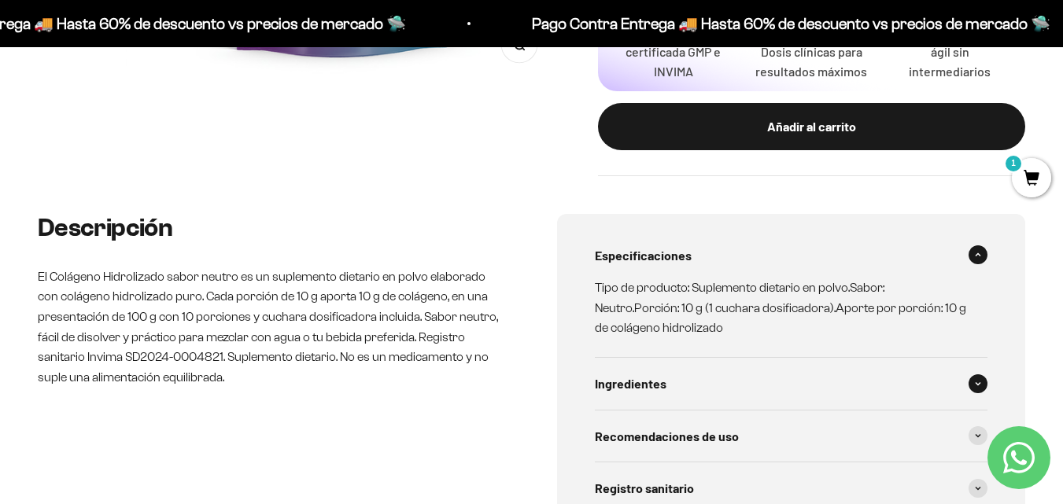
click at [698, 379] on div "Ingredientes" at bounding box center [791, 384] width 393 height 52
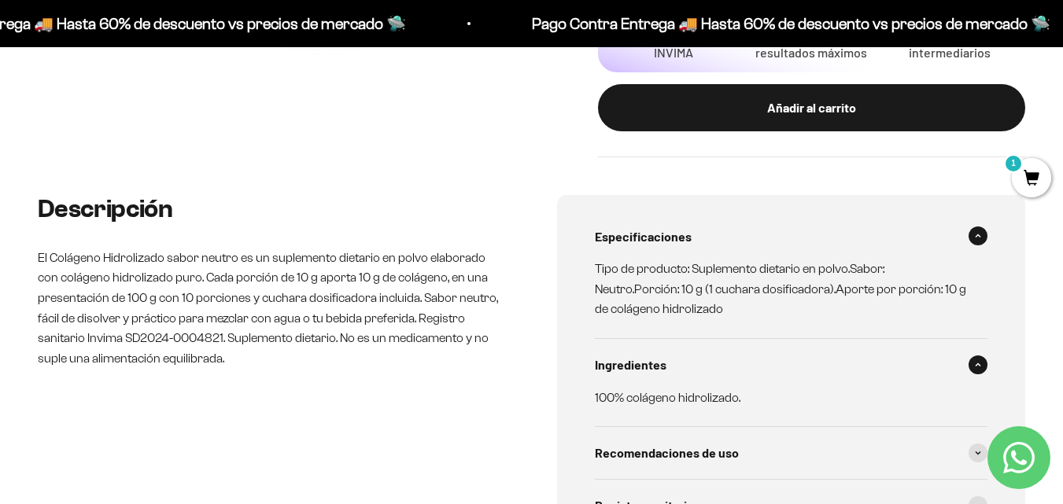
scroll to position [629, 0]
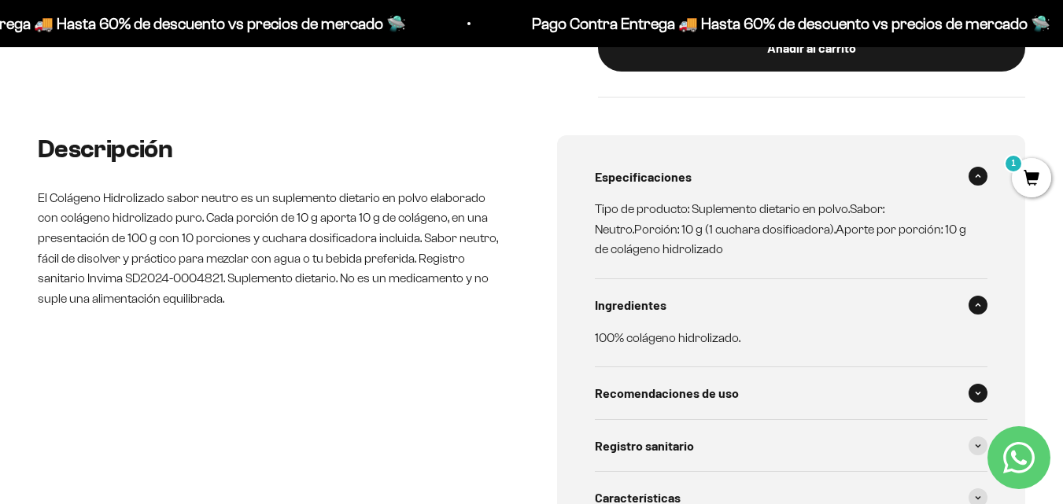
click at [650, 384] on span "Recomendaciones de uso" at bounding box center [667, 393] width 144 height 20
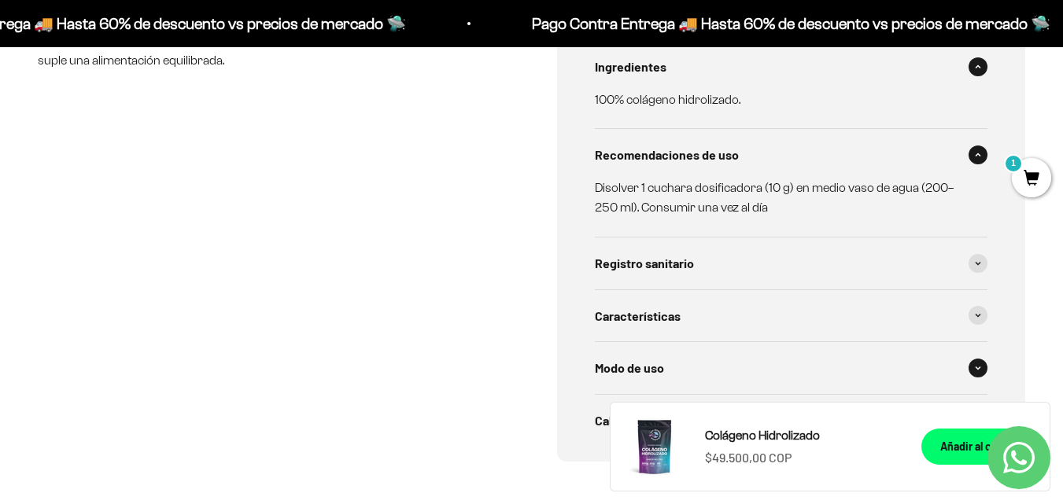
scroll to position [944, 0]
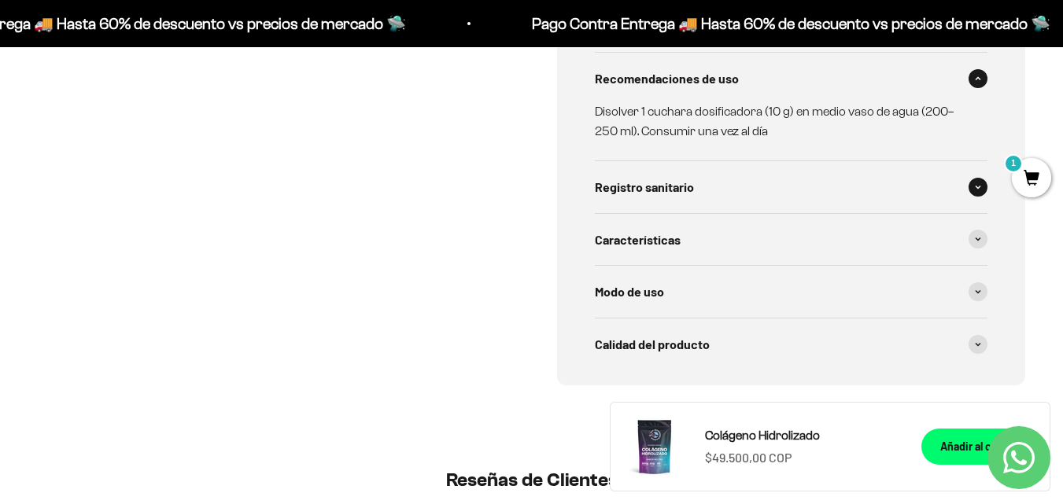
click at [680, 195] on span "Registro sanitario" at bounding box center [644, 187] width 99 height 20
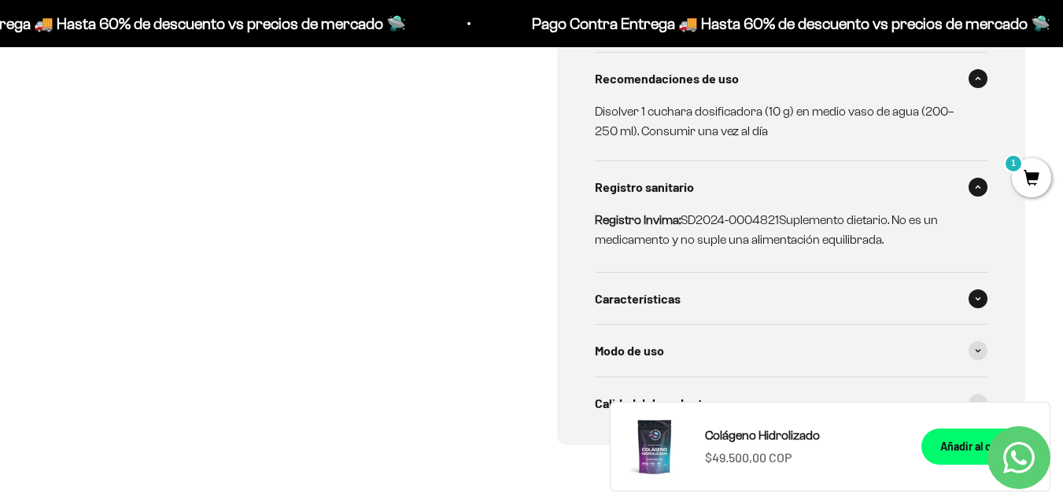
click at [713, 289] on div "Características" at bounding box center [791, 299] width 393 height 52
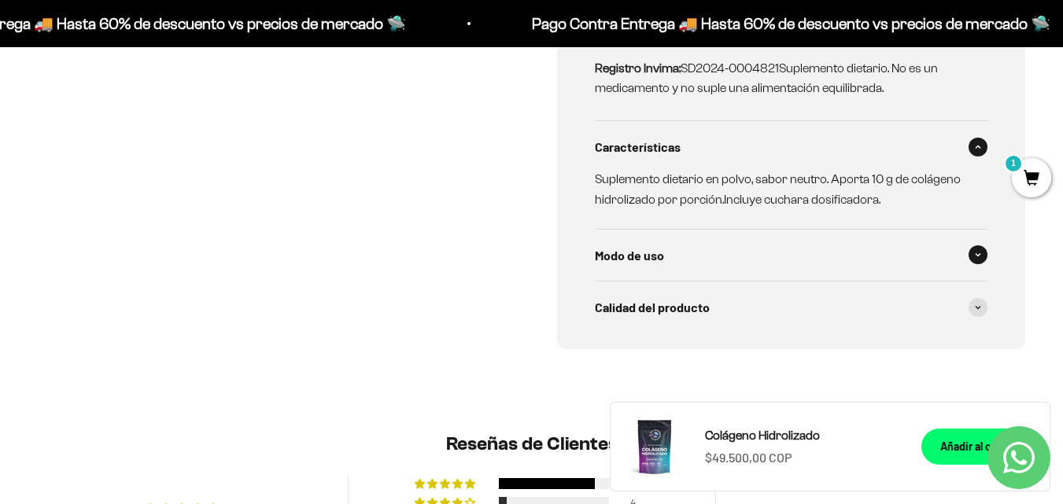
scroll to position [1101, 0]
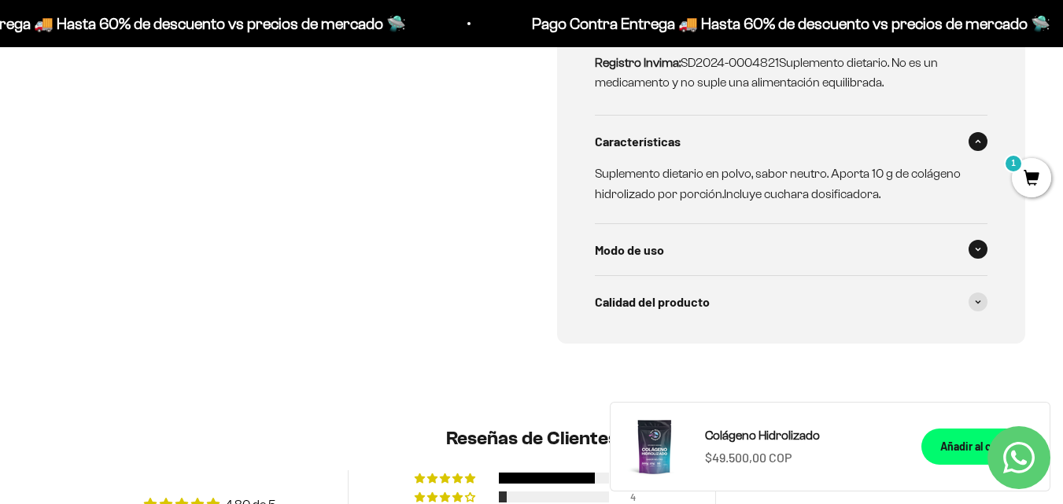
click at [745, 244] on div "Modo de uso" at bounding box center [791, 250] width 393 height 52
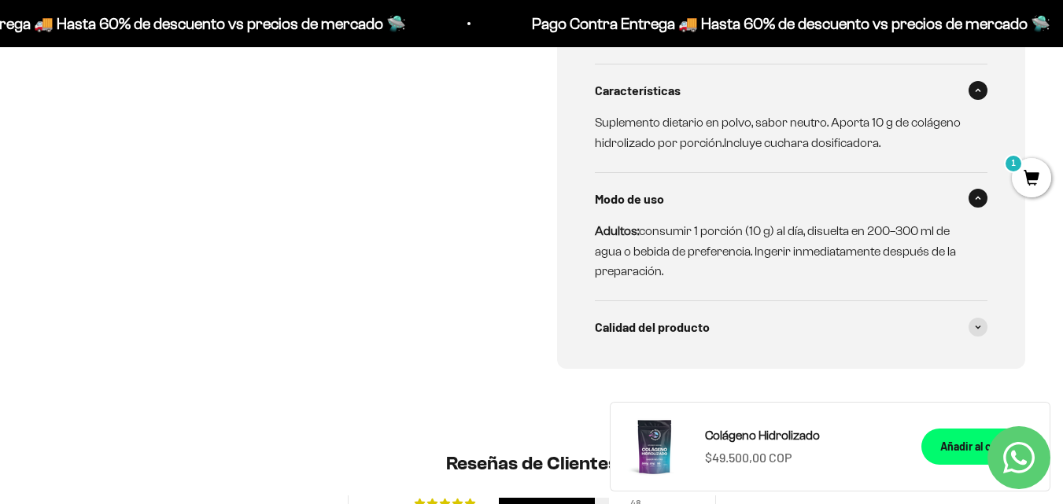
scroll to position [1180, 0]
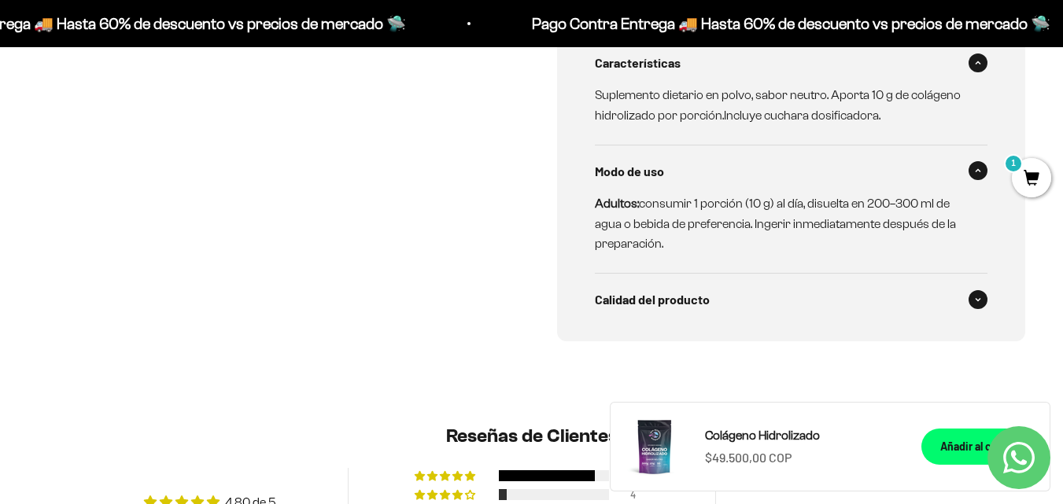
click at [831, 297] on div "Calidad del producto" at bounding box center [791, 300] width 393 height 52
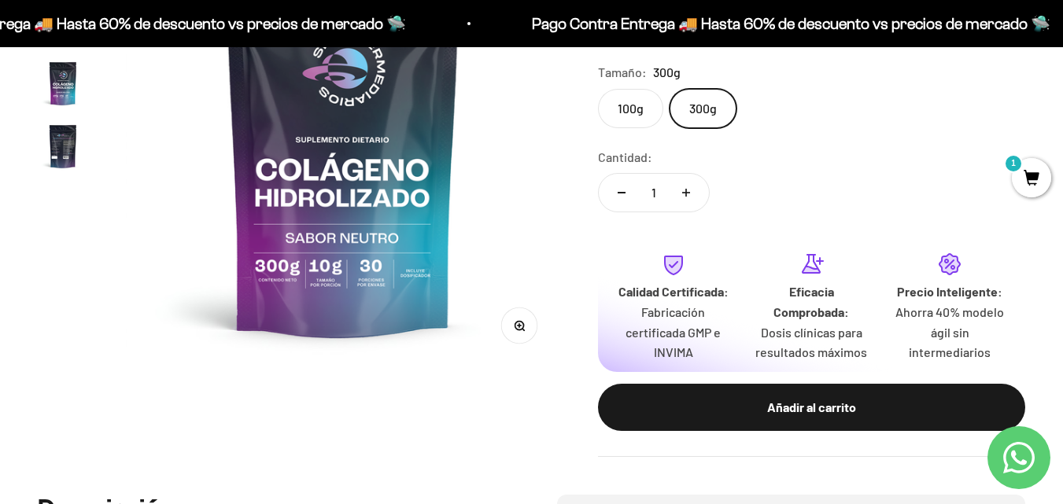
scroll to position [393, 0]
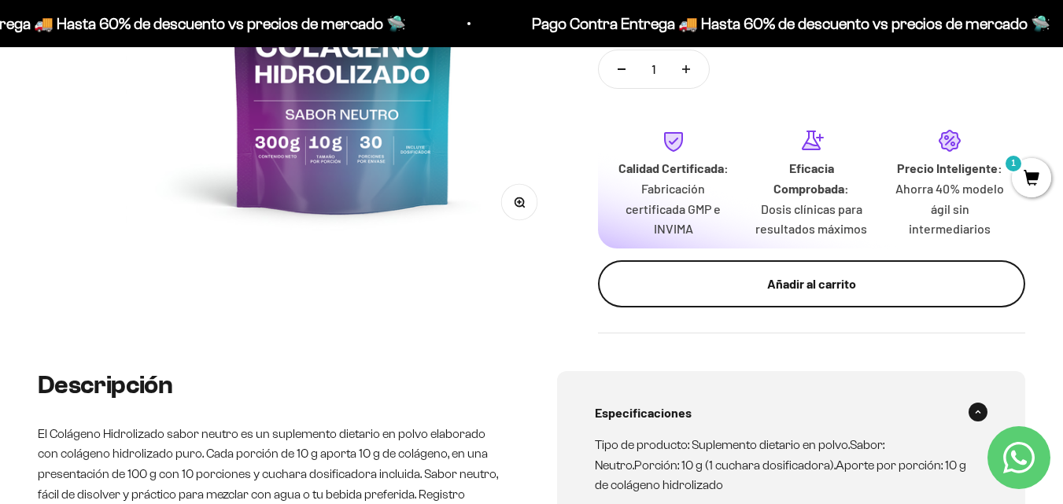
click at [722, 285] on div "Añadir al carrito" at bounding box center [811, 284] width 364 height 20
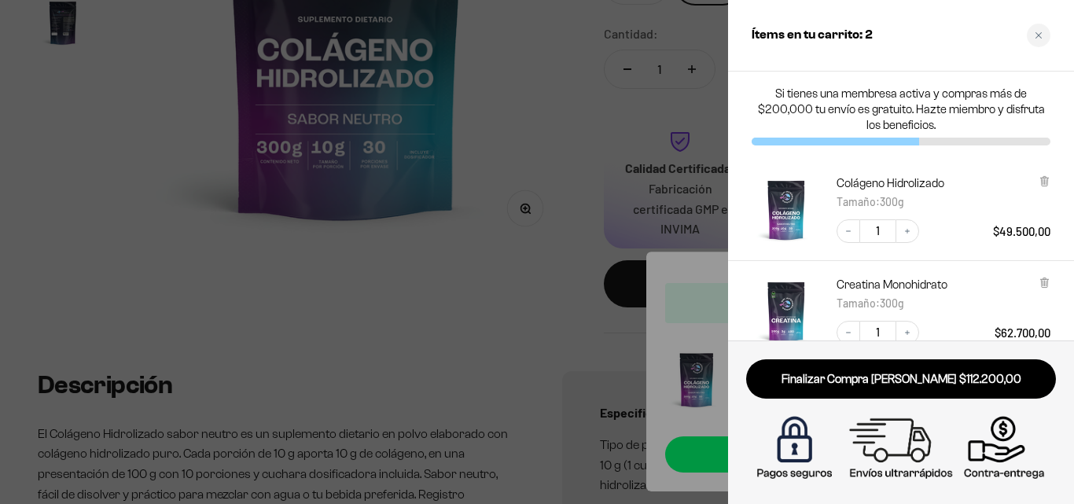
click at [554, 104] on div at bounding box center [537, 252] width 1074 height 504
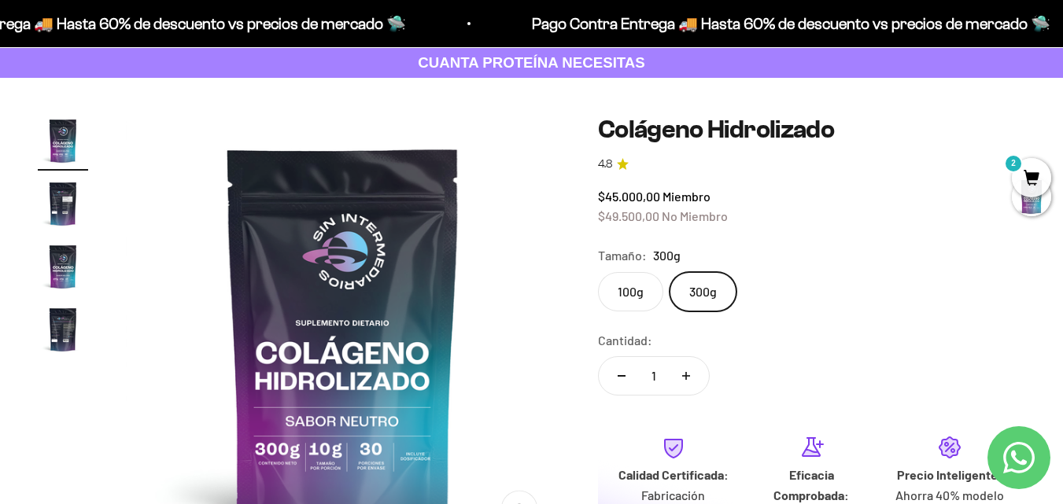
scroll to position [0, 0]
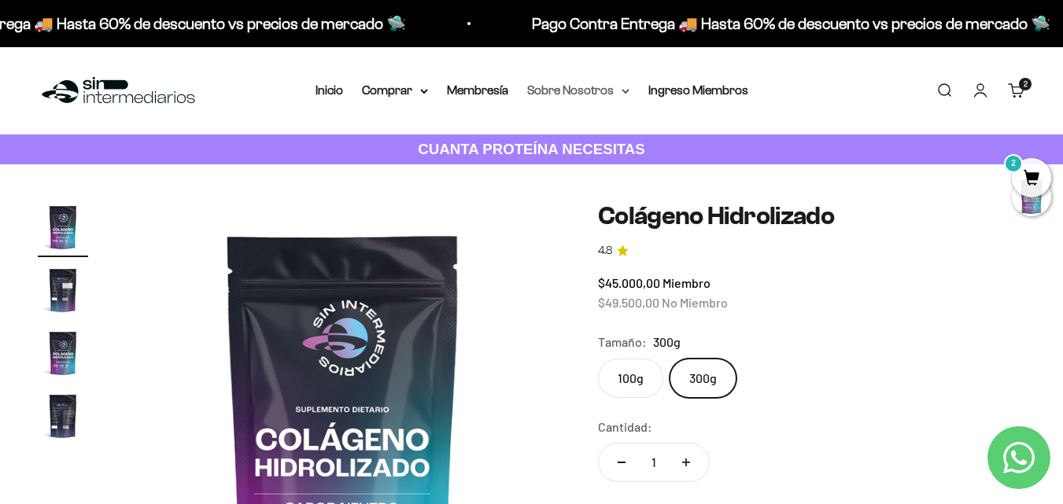
click at [554, 94] on summary "Sobre Nosotros" at bounding box center [578, 90] width 102 height 20
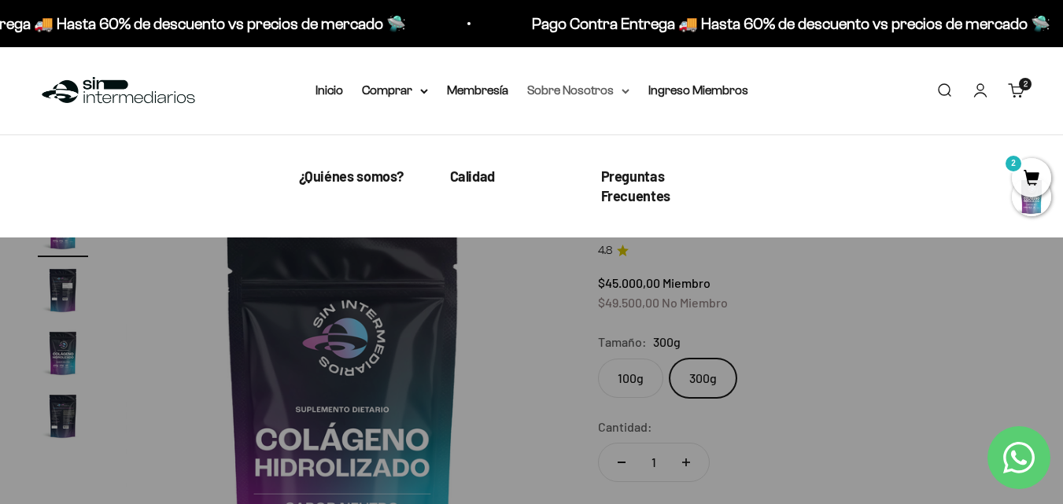
click at [554, 94] on summary "Sobre Nosotros" at bounding box center [578, 90] width 102 height 20
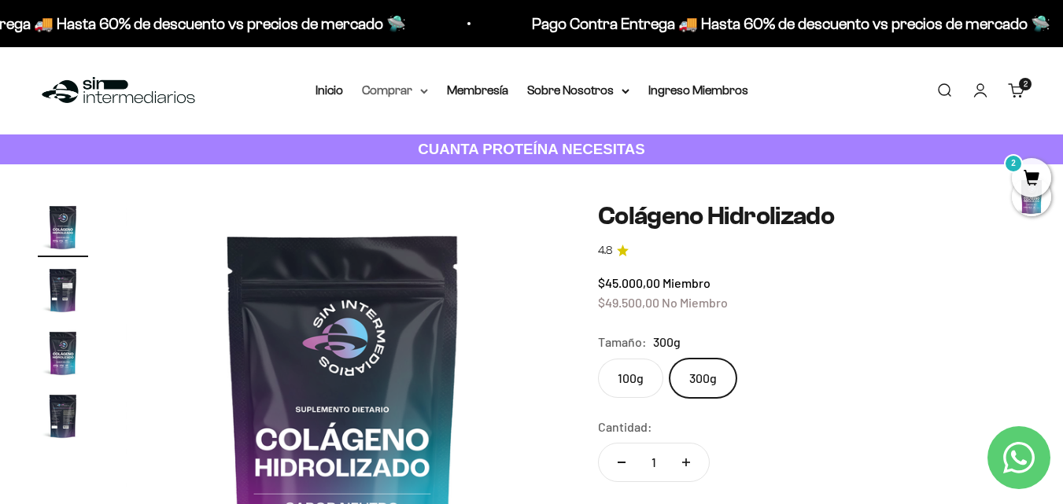
click at [416, 92] on summary "Comprar" at bounding box center [395, 90] width 66 height 20
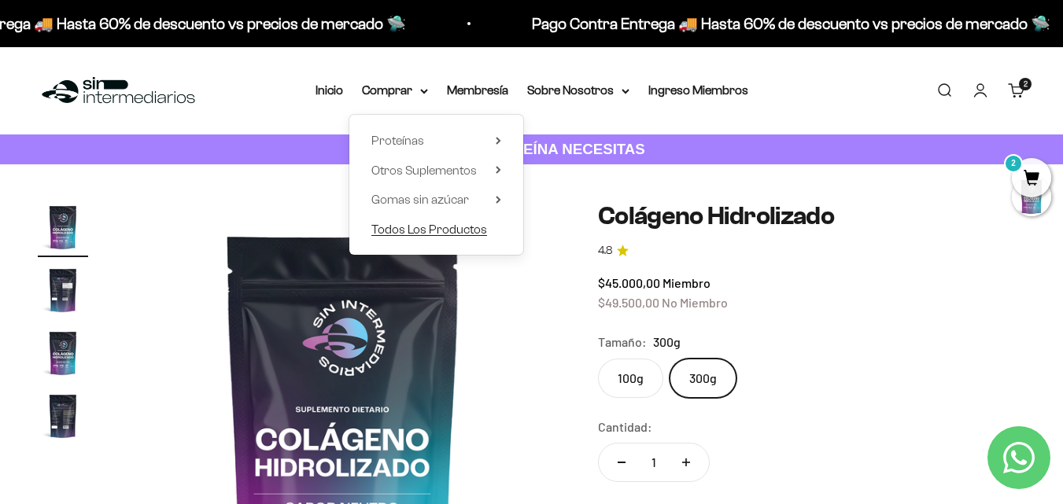
click at [431, 228] on span "Todos Los Productos" at bounding box center [429, 229] width 116 height 13
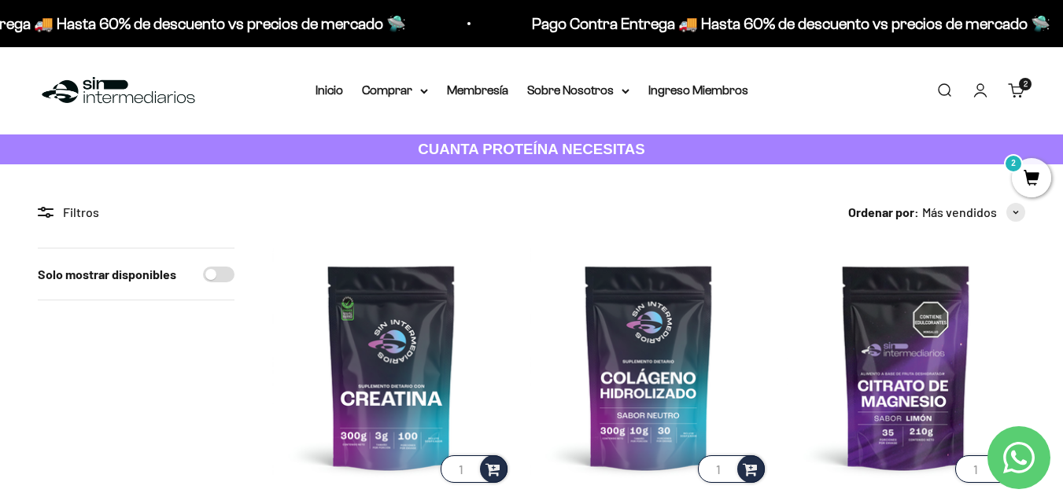
click at [628, 95] on nav "Inicio Comprar Proteínas Ver Todos Whey Iso Vegan" at bounding box center [531, 90] width 433 height 20
click at [622, 93] on icon at bounding box center [625, 92] width 8 height 6
click at [379, 82] on summary "Comprar" at bounding box center [395, 90] width 66 height 20
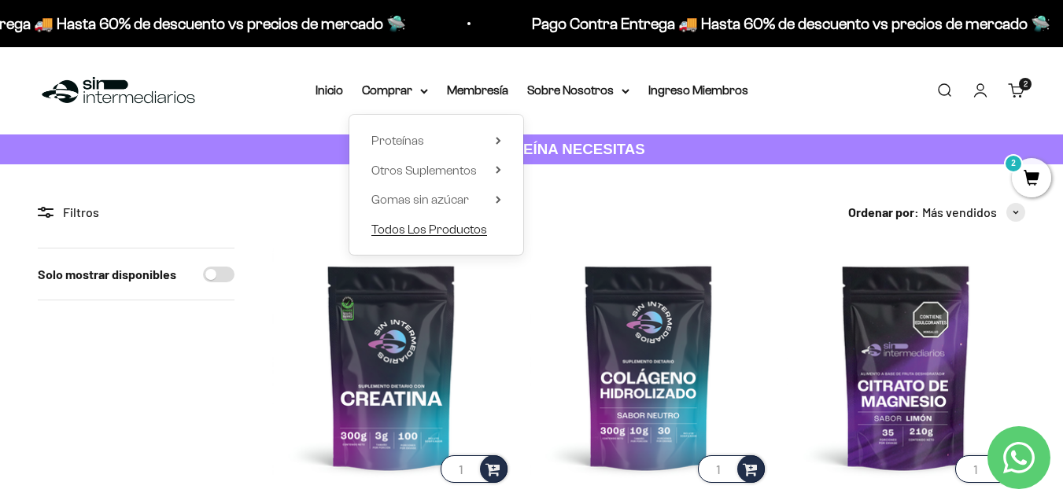
click at [429, 228] on span "Todos Los Productos" at bounding box center [429, 229] width 116 height 13
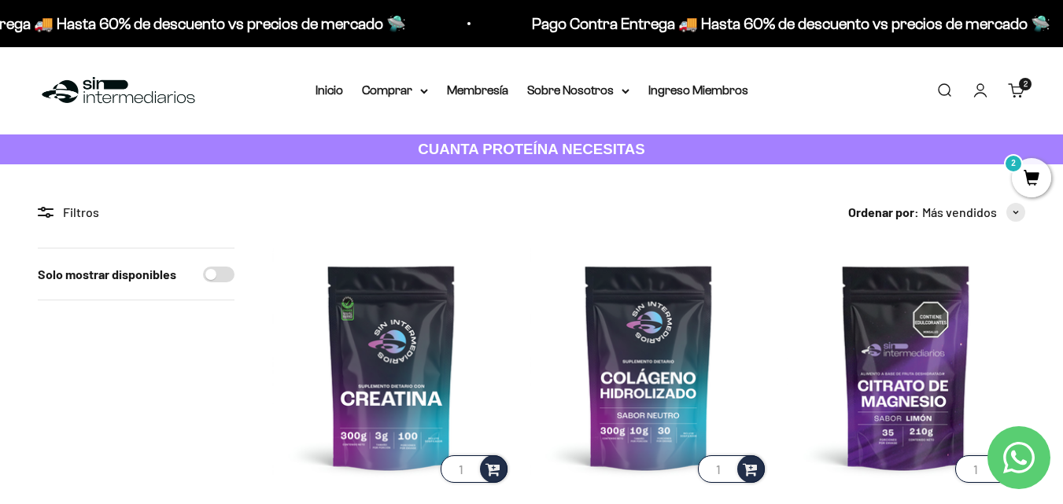
click at [226, 276] on input "Solo mostrar disponibles" at bounding box center [218, 275] width 31 height 16
checkbox input "true"
click at [1022, 173] on span "2" at bounding box center [1030, 177] width 39 height 39
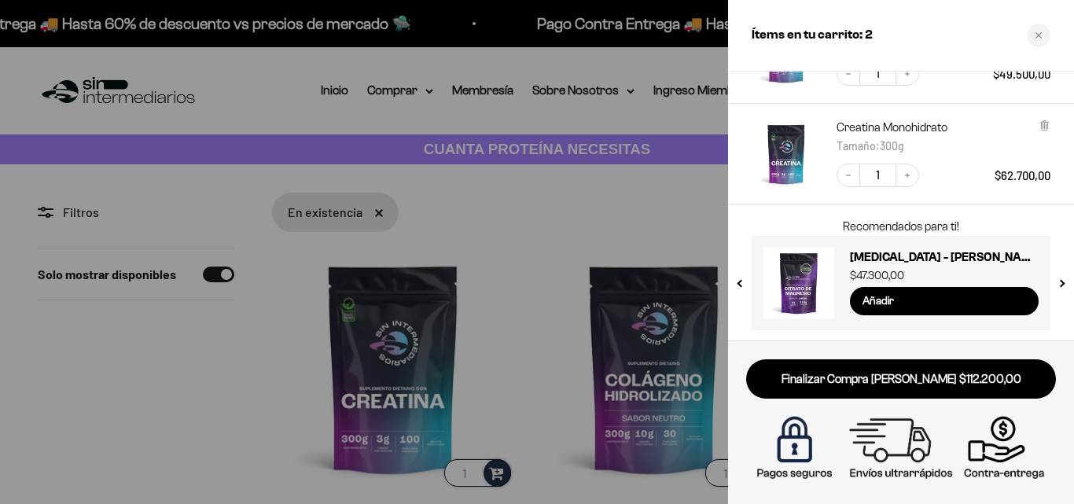
scroll to position [159, 0]
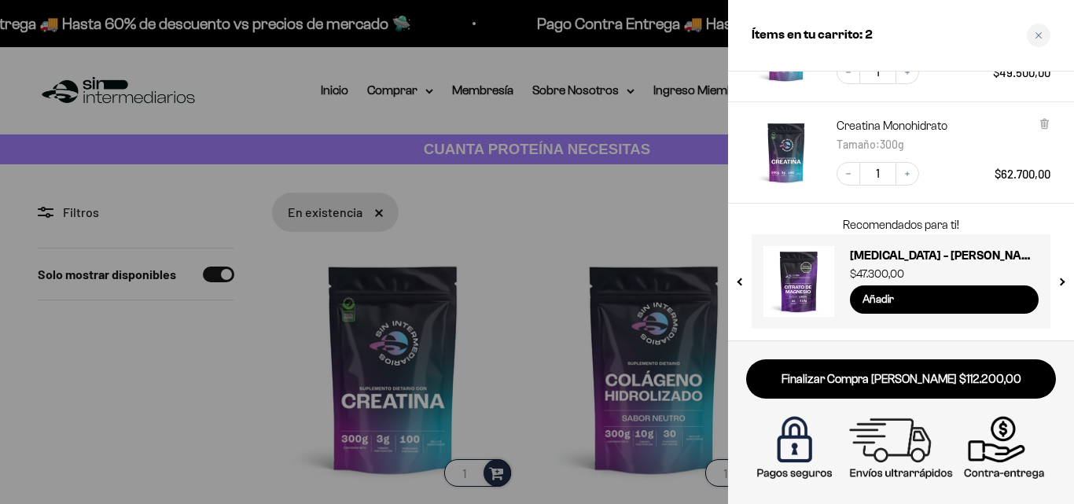
click at [1062, 281] on button "next slide / item" at bounding box center [1061, 277] width 13 height 94
drag, startPoint x: 1062, startPoint y: 281, endPoint x: 664, endPoint y: 319, distance: 399.8
click at [1062, 279] on button "next slide / item" at bounding box center [1061, 277] width 13 height 94
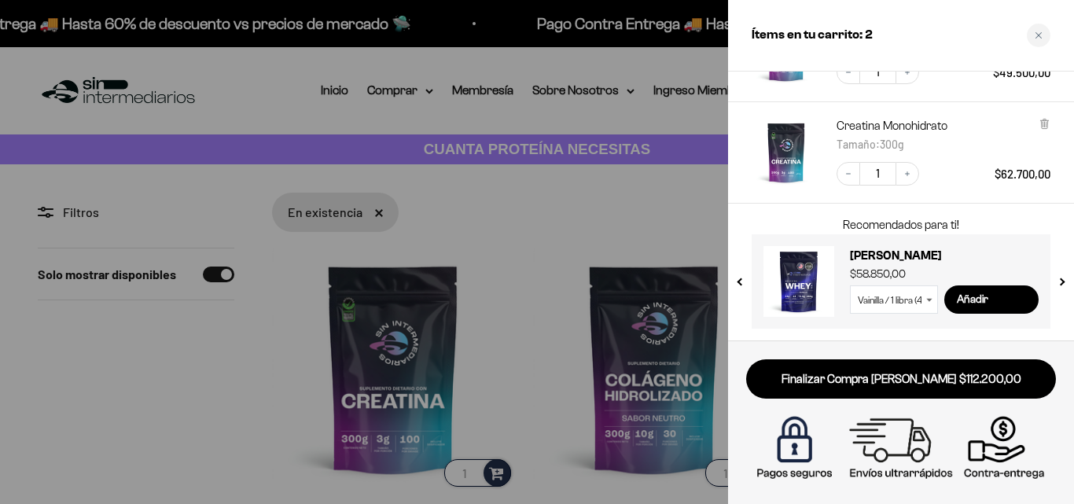
click at [1059, 289] on button "next slide / item" at bounding box center [1061, 277] width 13 height 94
click at [1060, 284] on button "next slide / item" at bounding box center [1061, 277] width 13 height 94
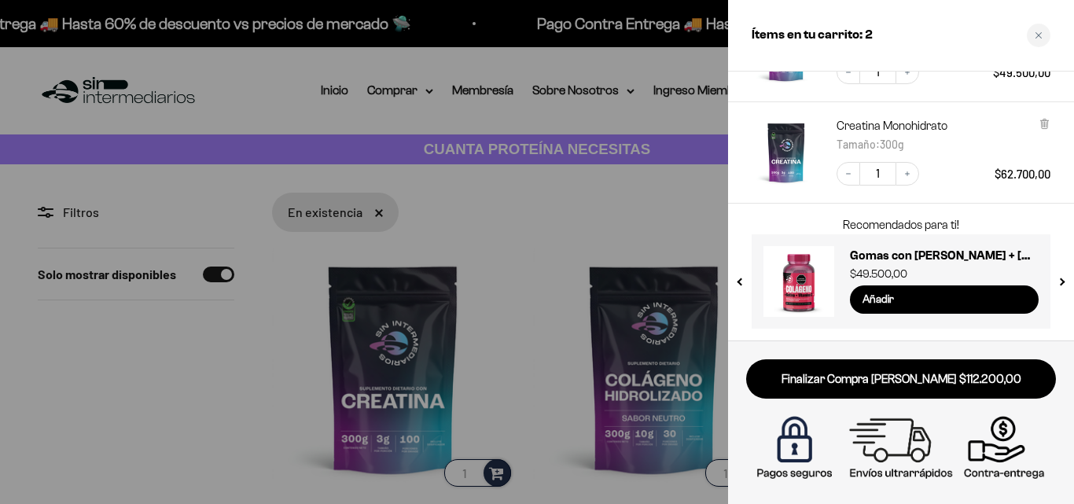
click at [1060, 284] on button "next slide / item" at bounding box center [1061, 277] width 13 height 94
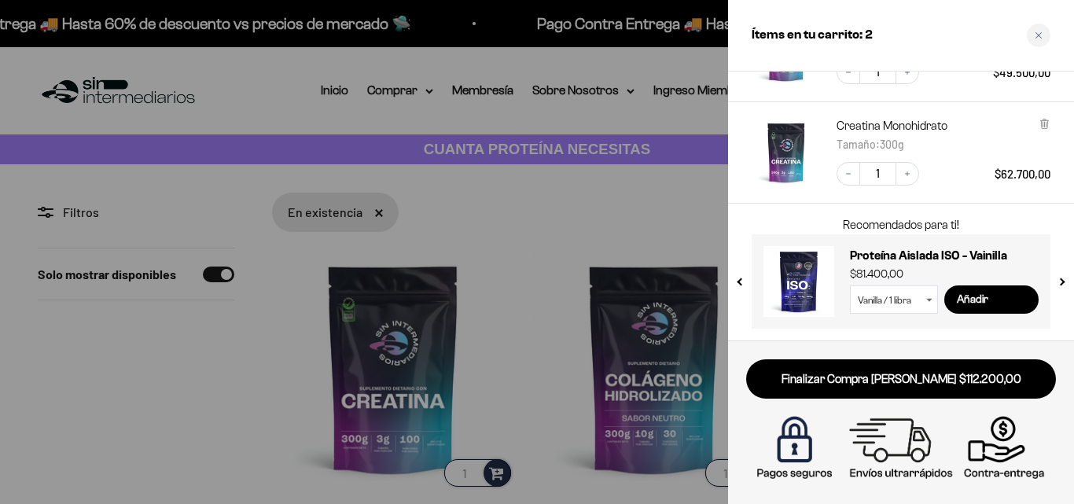
scroll to position [0, 0]
